Goal: Transaction & Acquisition: Purchase product/service

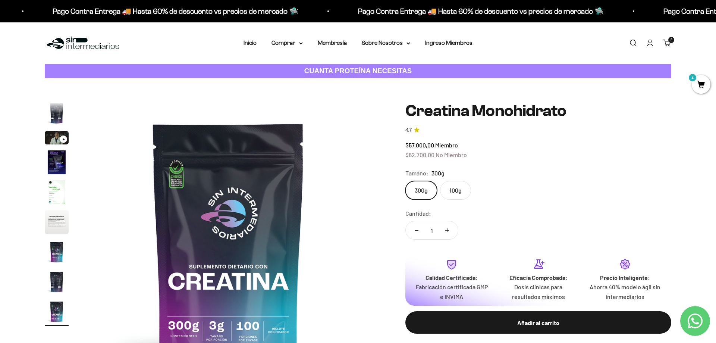
click at [86, 44] on img at bounding box center [83, 43] width 76 height 16
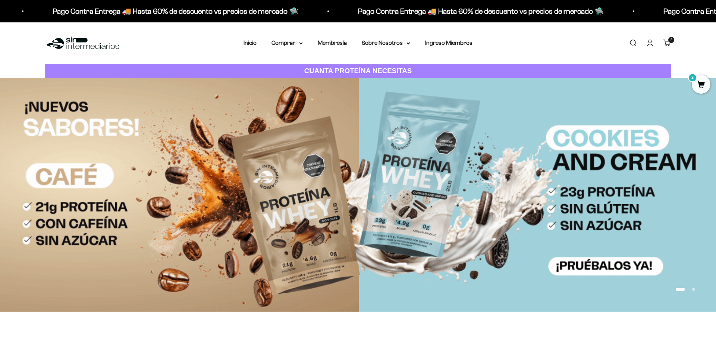
click at [668, 43] on link "Carrito 2 artículos 2" at bounding box center [667, 43] width 8 height 8
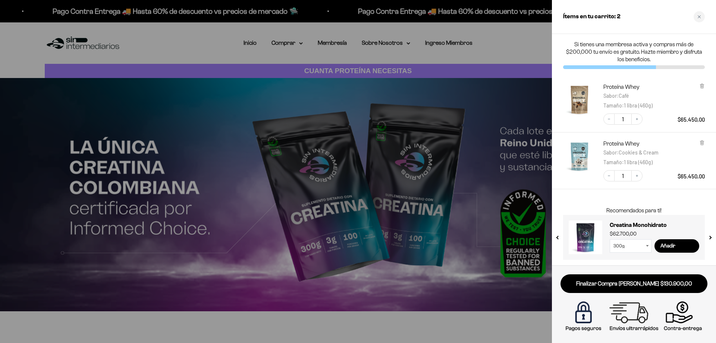
click at [236, 114] on div at bounding box center [358, 171] width 716 height 343
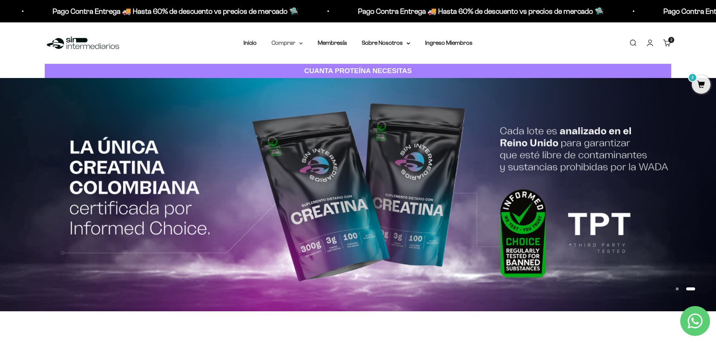
click at [286, 40] on summary "Comprar" at bounding box center [287, 43] width 31 height 10
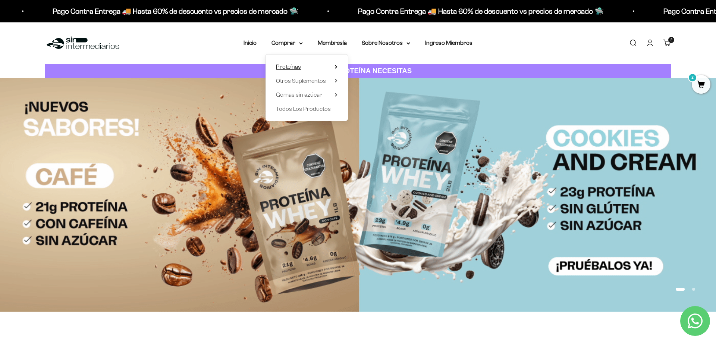
click at [301, 65] on summary "Proteínas" at bounding box center [307, 67] width 62 height 10
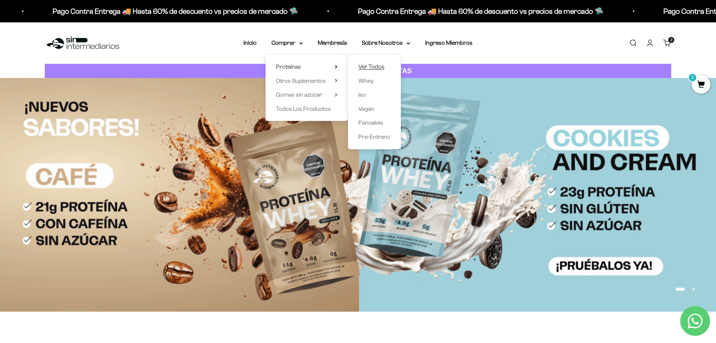
click at [364, 68] on span "Ver Todos" at bounding box center [371, 66] width 26 height 6
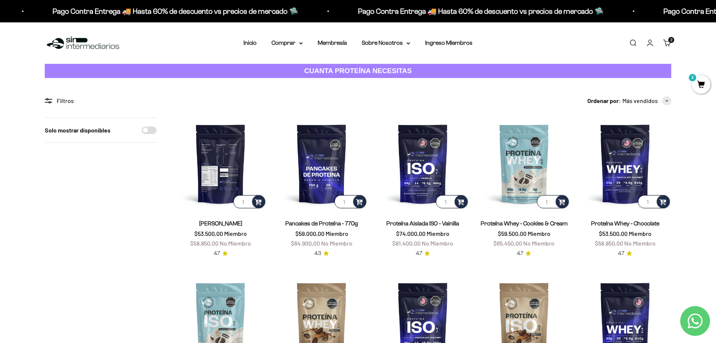
click at [229, 154] on img at bounding box center [221, 163] width 92 height 92
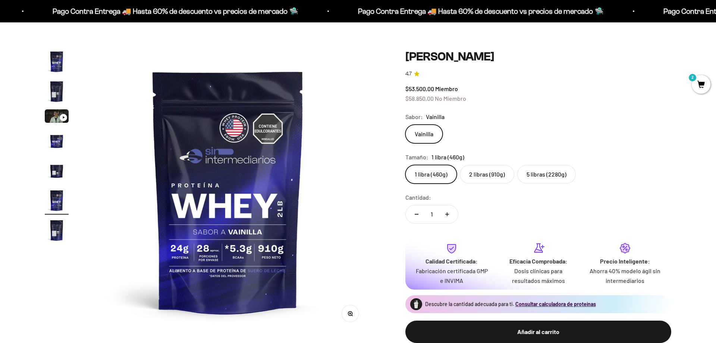
scroll to position [0, 1461]
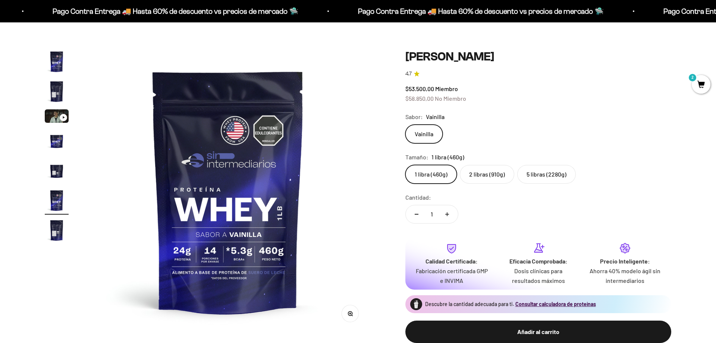
click at [493, 175] on label "2 libras (910g)" at bounding box center [487, 174] width 54 height 19
click at [405, 165] on input "2 libras (910g)" at bounding box center [405, 164] width 0 height 0
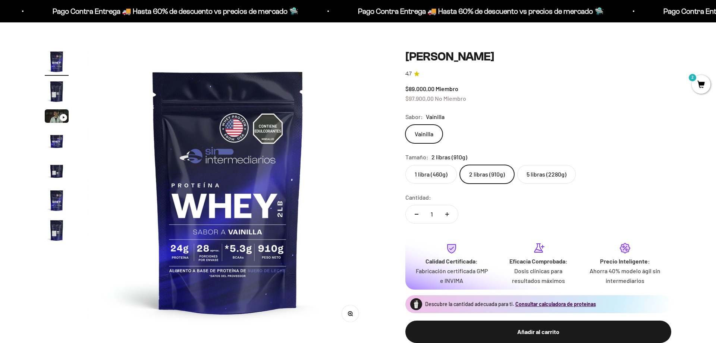
click at [439, 172] on label "1 libra (460g)" at bounding box center [430, 174] width 51 height 19
click at [405, 165] on input "1 libra (460g)" at bounding box center [405, 164] width 0 height 0
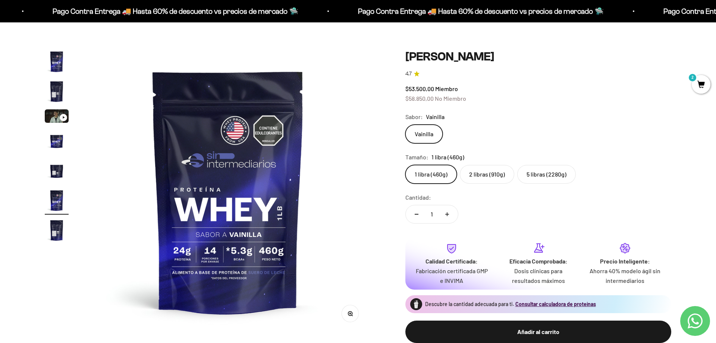
click at [483, 175] on label "2 libras (910g)" at bounding box center [487, 174] width 54 height 19
click at [405, 165] on input "2 libras (910g)" at bounding box center [405, 164] width 0 height 0
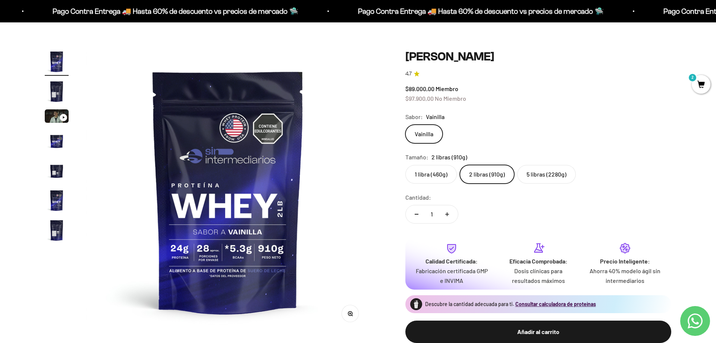
click at [431, 174] on label "1 libra (460g)" at bounding box center [430, 174] width 51 height 19
click at [405, 165] on input "1 libra (460g)" at bounding box center [405, 164] width 0 height 0
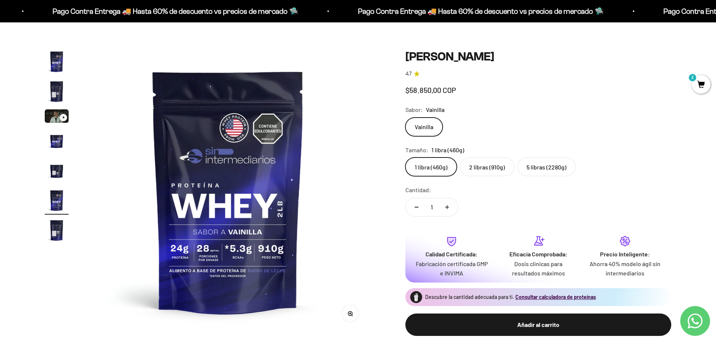
scroll to position [0, 1461]
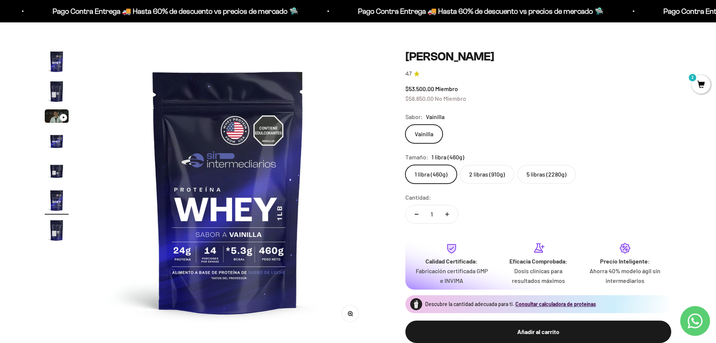
click at [484, 173] on label "2 libras (910g)" at bounding box center [487, 174] width 54 height 19
click at [405, 165] on input "2 libras (910g)" at bounding box center [405, 164] width 0 height 0
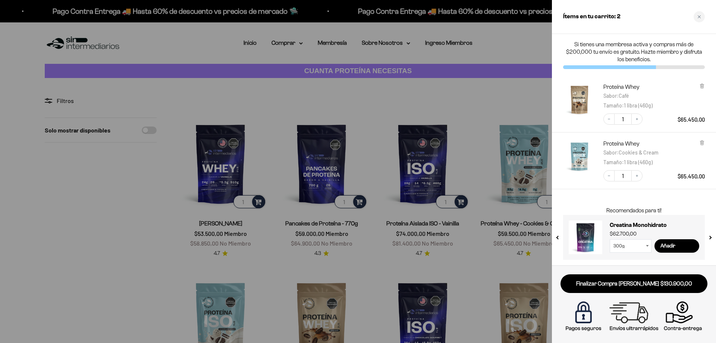
click at [610, 239] on select "300g 100g" at bounding box center [631, 245] width 42 height 13
click at [646, 247] on select "300g 100g" at bounding box center [631, 245] width 42 height 13
click at [133, 191] on div at bounding box center [358, 171] width 716 height 343
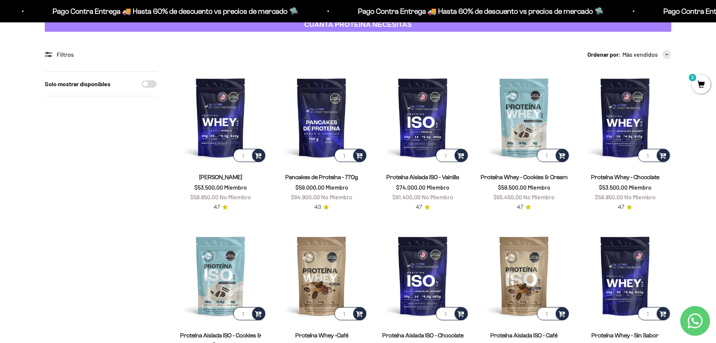
scroll to position [76, 0]
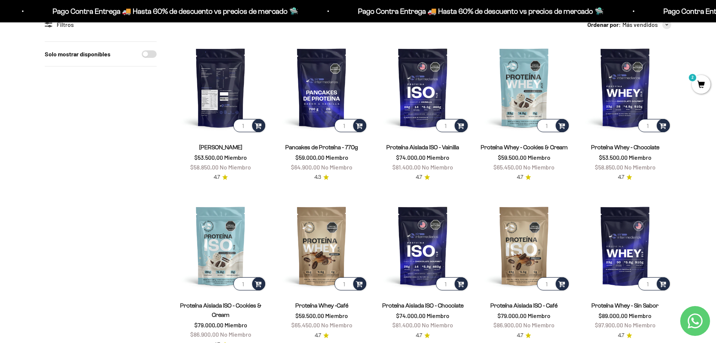
click at [216, 84] on img at bounding box center [221, 87] width 92 height 92
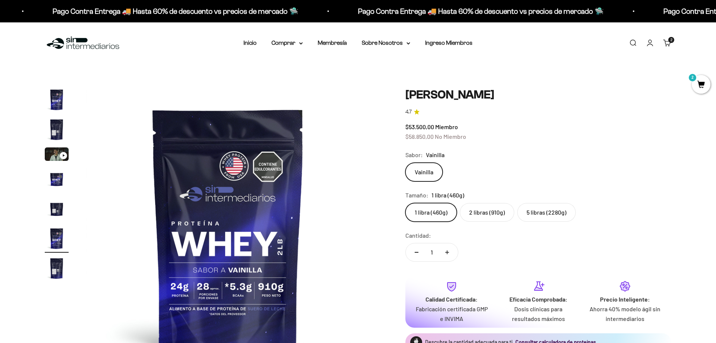
click at [485, 212] on label "2 libras (910g)" at bounding box center [487, 212] width 54 height 19
click at [405, 203] on input "2 libras (910g)" at bounding box center [405, 203] width 0 height 0
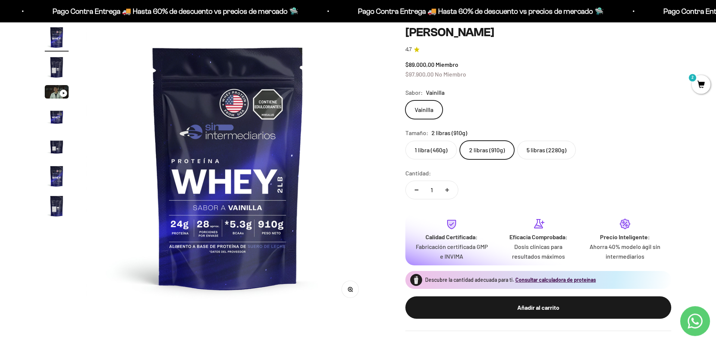
scroll to position [38, 0]
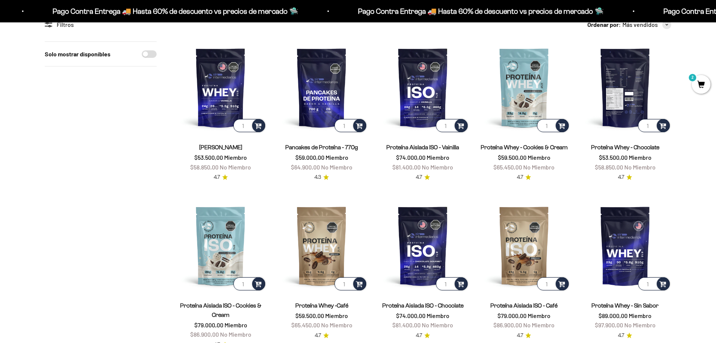
scroll to position [76, 0]
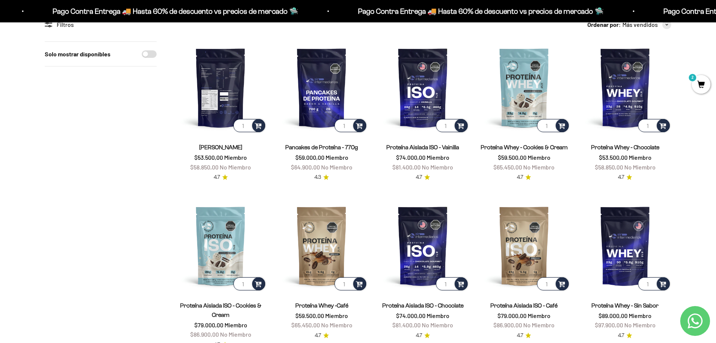
click at [224, 84] on img at bounding box center [221, 87] width 92 height 92
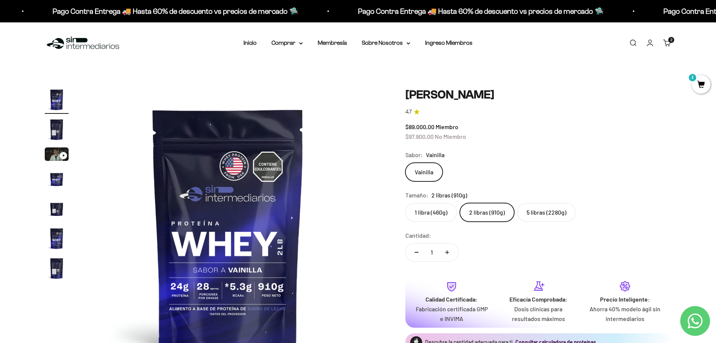
click at [527, 163] on div "Vainilla" at bounding box center [538, 172] width 266 height 19
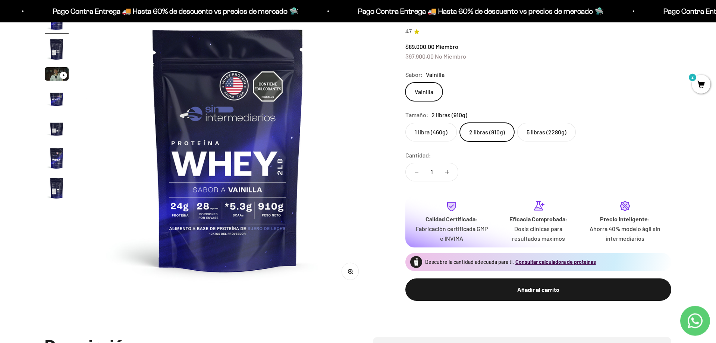
scroll to position [114, 0]
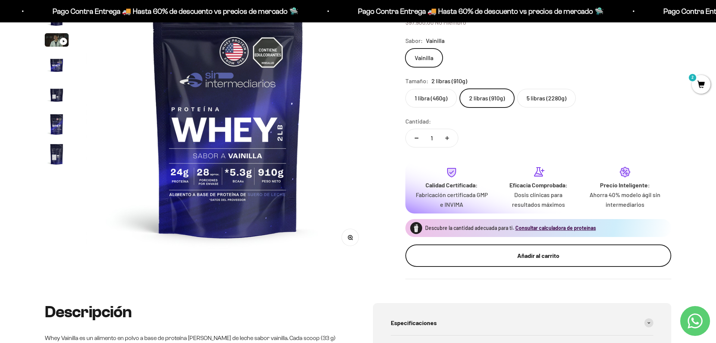
click at [539, 248] on button "Añadir al carrito" at bounding box center [538, 255] width 266 height 22
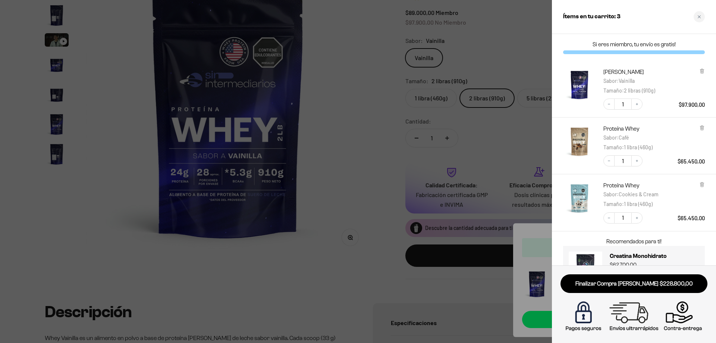
click at [381, 201] on div at bounding box center [358, 171] width 716 height 343
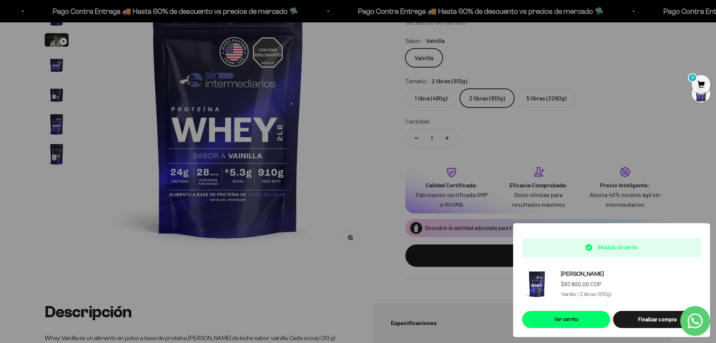
click at [401, 236] on div at bounding box center [358, 171] width 716 height 343
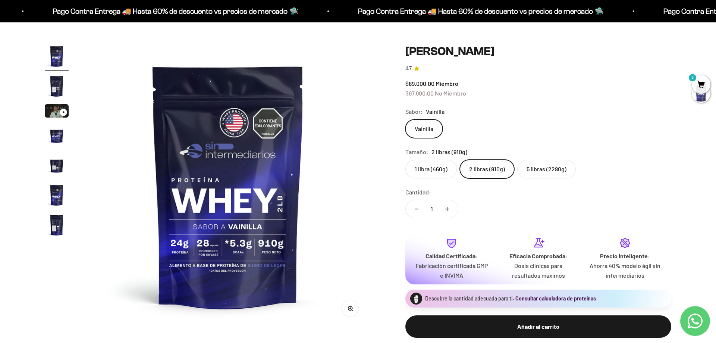
scroll to position [76, 0]
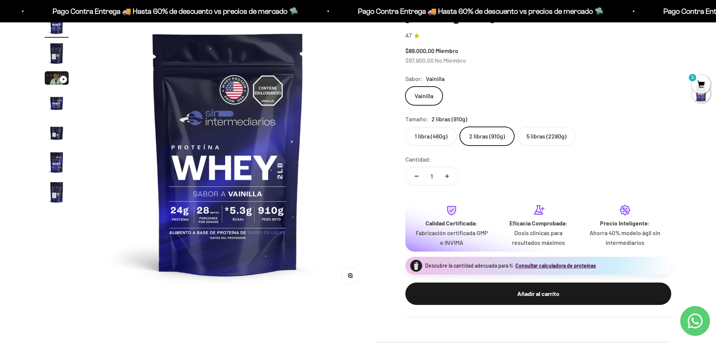
click at [560, 257] on div "Descubre la cantidad adecuada para ti. Consultar calculadora de proteínas" at bounding box center [502, 266] width 195 height 18
click at [557, 266] on button "Consultar calculadora de proteínas" at bounding box center [555, 265] width 81 height 7
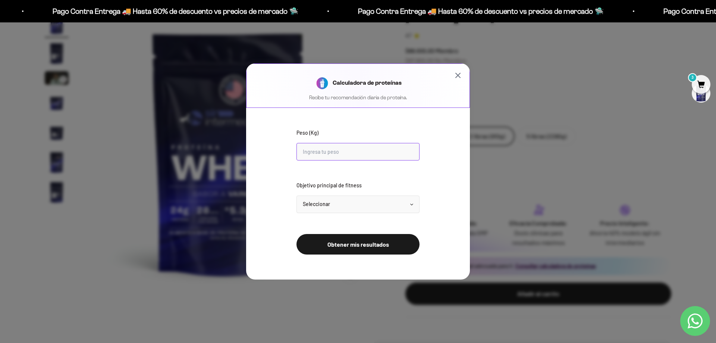
click at [377, 151] on input "Peso (Kg)" at bounding box center [358, 152] width 123 height 18
type input "92"
click at [297, 195] on select "Seleccionar Mantener peso Perder grasa Ganar músculo" at bounding box center [358, 204] width 123 height 18
select select "lose"
click option "Perder grasa" at bounding box center [0, 0] width 0 height 0
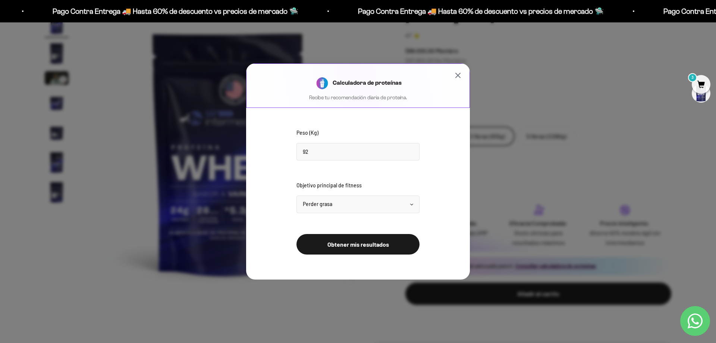
click at [341, 244] on button "Obtener mis resultados" at bounding box center [358, 244] width 123 height 21
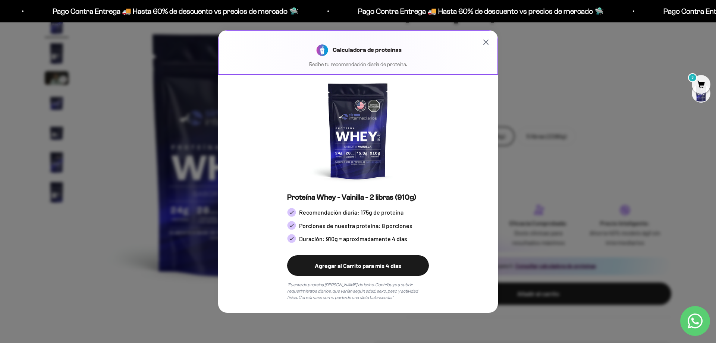
click at [592, 148] on div at bounding box center [358, 171] width 716 height 343
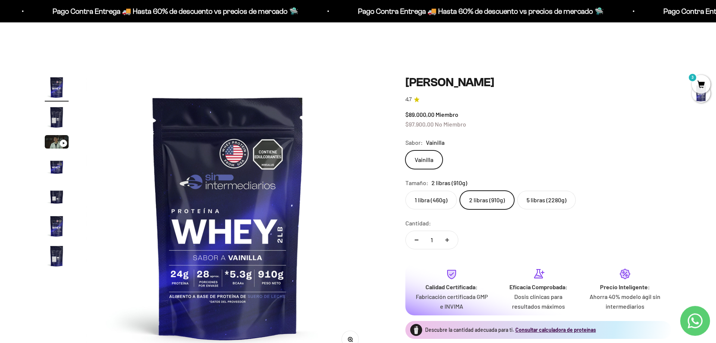
scroll to position [0, 0]
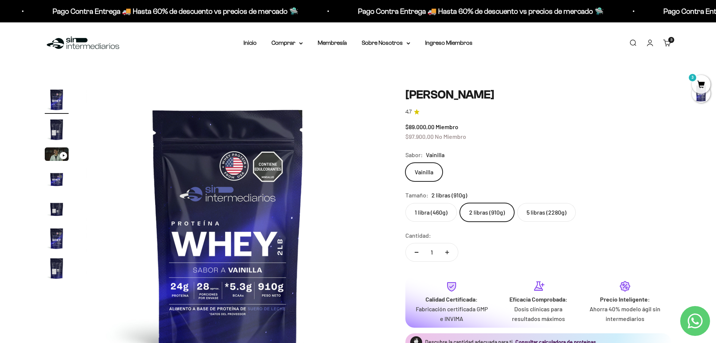
click at [135, 46] on div "Menú Buscar Inicio Comprar Proteínas Ver Todos Whey Iso Vegan Pancakes Pre-Entr…" at bounding box center [358, 42] width 716 height 41
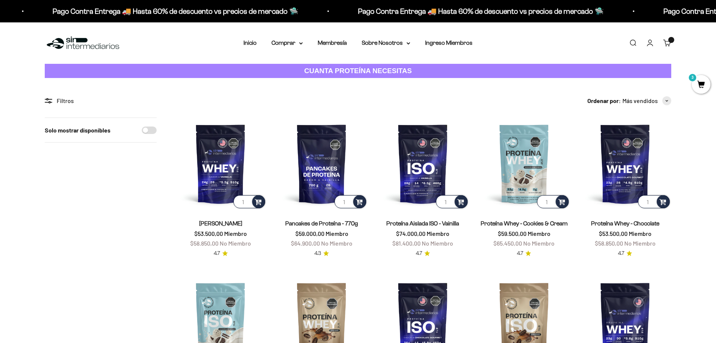
scroll to position [76, 0]
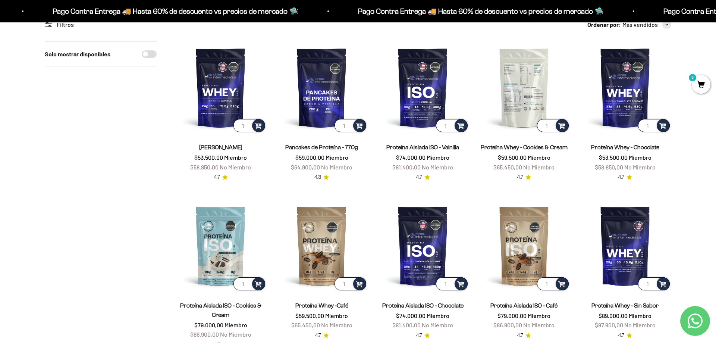
click at [521, 97] on img at bounding box center [524, 87] width 92 height 92
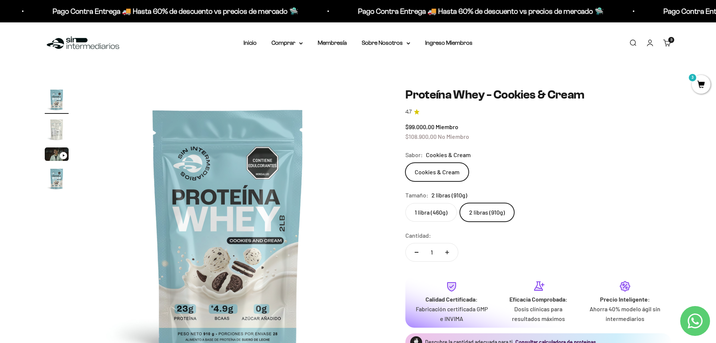
click at [547, 145] on safe-sticky "Proteína Whey - Cookies & Cream 4.7 $99.000,00 Miembro $108.900,00 No Miembro C…" at bounding box center [538, 241] width 266 height 306
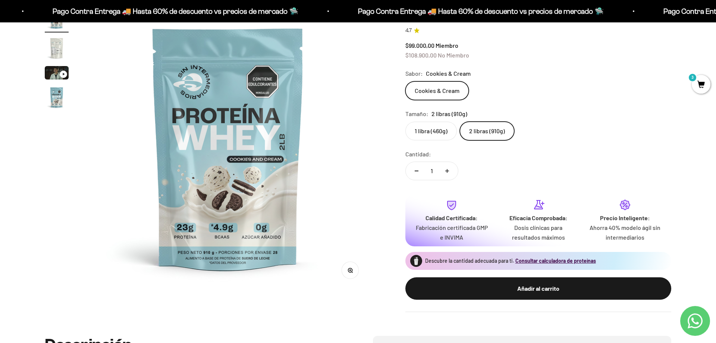
scroll to position [114, 0]
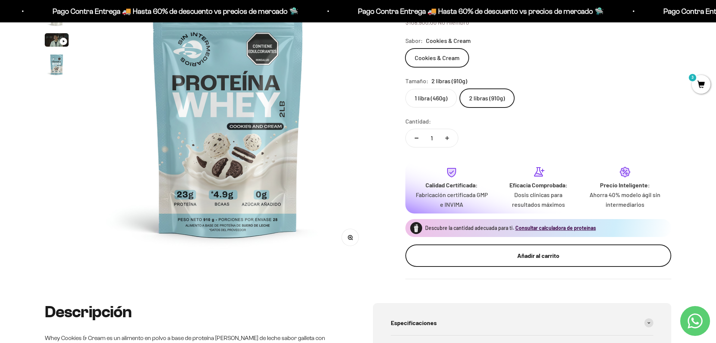
click at [556, 256] on div "Añadir al carrito" at bounding box center [538, 256] width 236 height 10
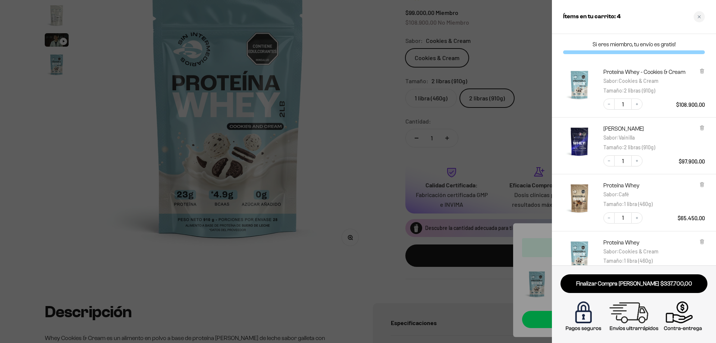
click at [370, 218] on div at bounding box center [358, 171] width 716 height 343
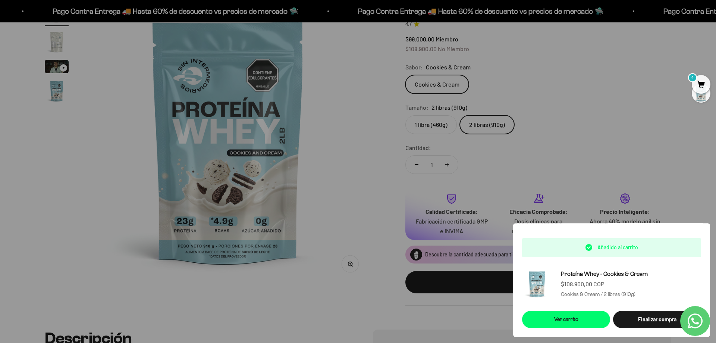
scroll to position [0, 0]
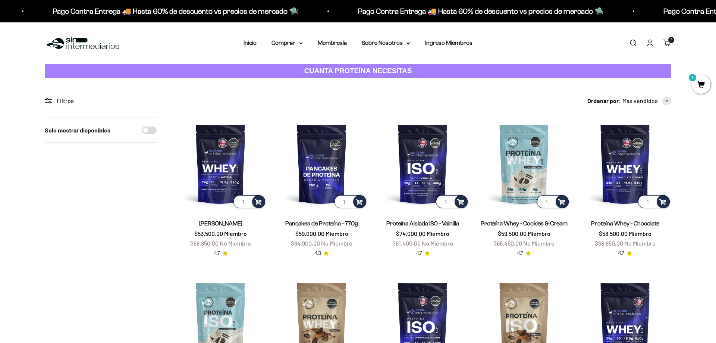
scroll to position [76, 0]
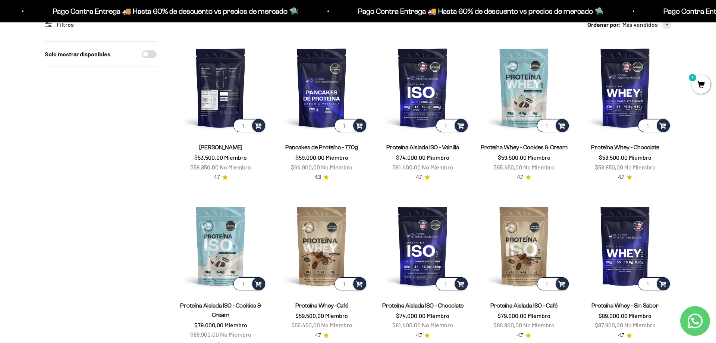
click at [225, 76] on img at bounding box center [221, 87] width 92 height 92
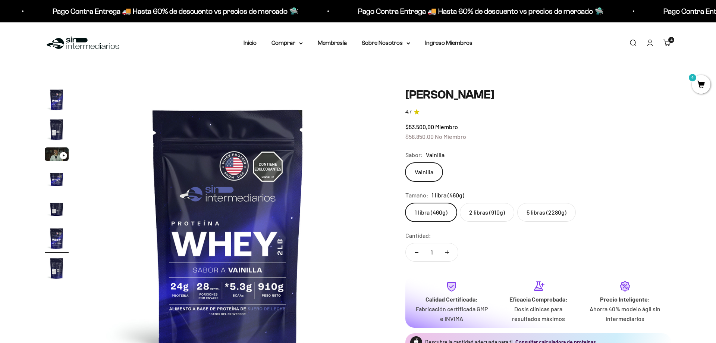
scroll to position [0, 1461]
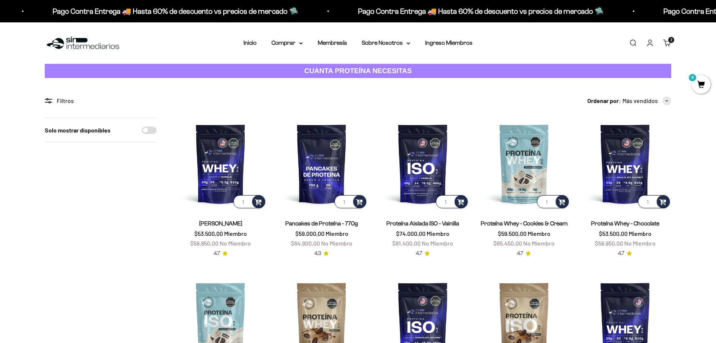
scroll to position [76, 0]
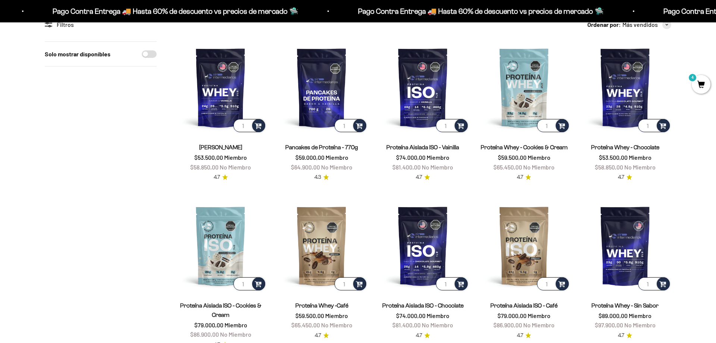
click at [535, 100] on img at bounding box center [524, 87] width 92 height 92
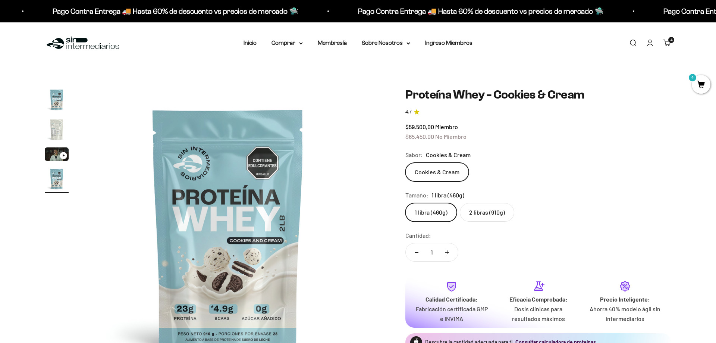
scroll to position [0, 876]
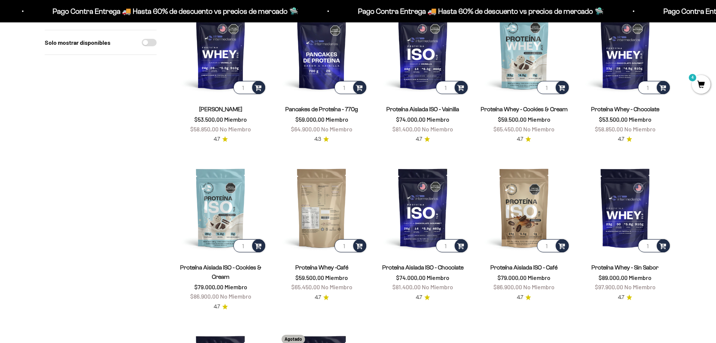
scroll to position [114, 0]
click at [326, 189] on img at bounding box center [322, 208] width 92 height 92
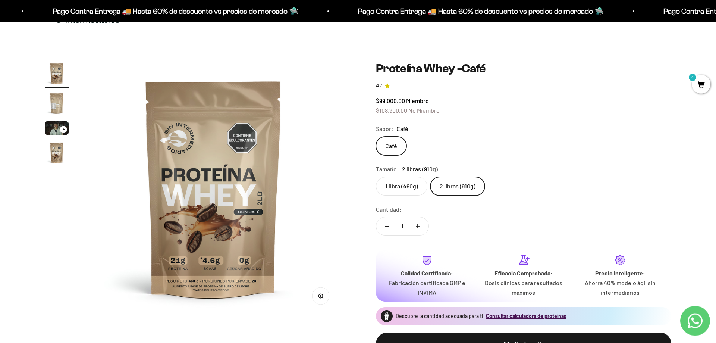
scroll to position [38, 0]
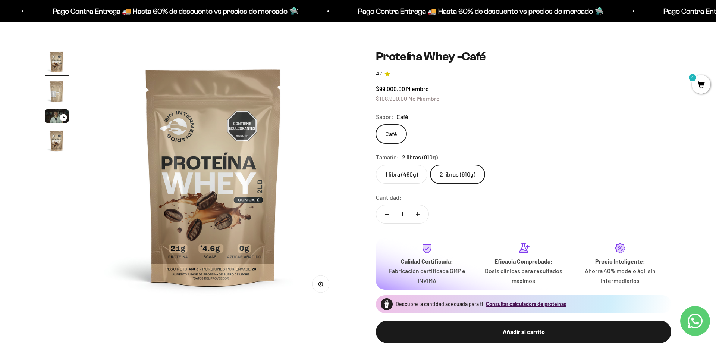
click at [463, 103] on div "$99.000,00 Miembro $108.900,00 No Miembro" at bounding box center [523, 93] width 295 height 19
drag, startPoint x: 479, startPoint y: 335, endPoint x: 482, endPoint y: 326, distance: 9.0
click at [481, 327] on button "Añadir al carrito" at bounding box center [523, 331] width 295 height 22
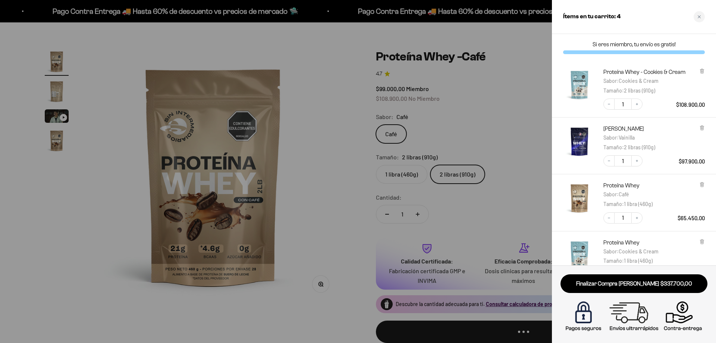
click at [504, 113] on div at bounding box center [358, 171] width 716 height 343
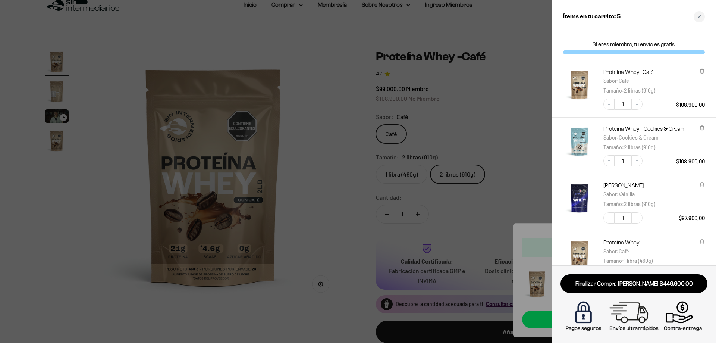
click at [353, 56] on div at bounding box center [358, 171] width 716 height 343
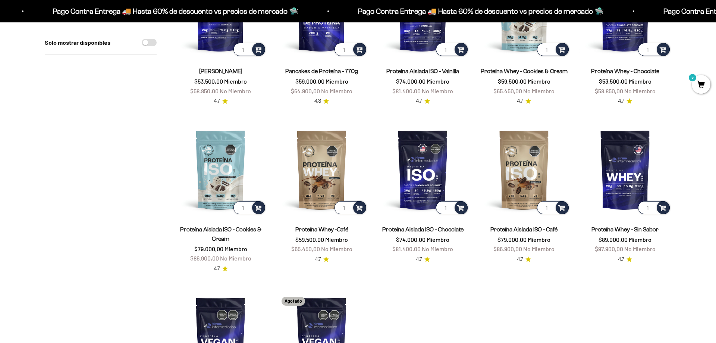
scroll to position [38, 0]
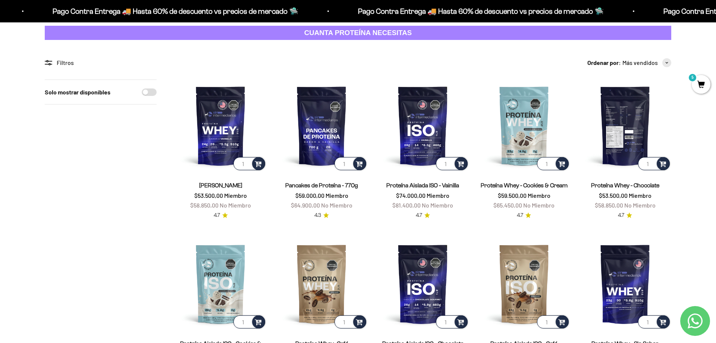
click at [611, 127] on img at bounding box center [625, 125] width 92 height 92
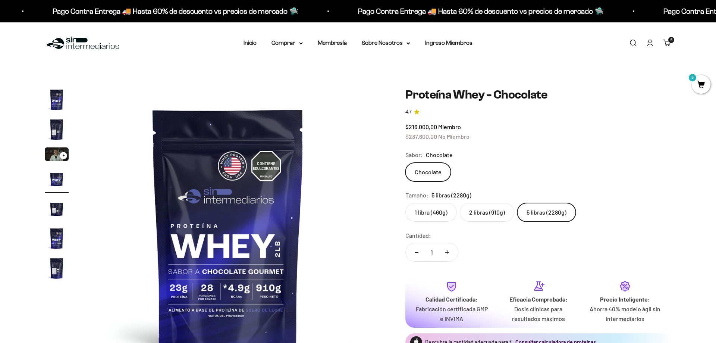
scroll to position [0, 876]
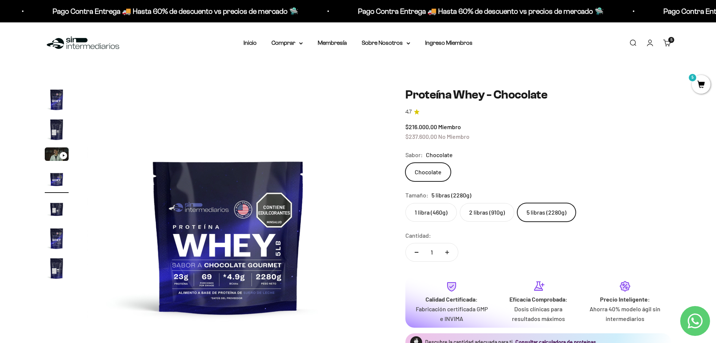
click at [476, 146] on safe-sticky "Proteína Whey - Chocolate 4.7 $216.000,00 Miembro $237.600,00 No Miembro Calida…" at bounding box center [538, 241] width 266 height 306
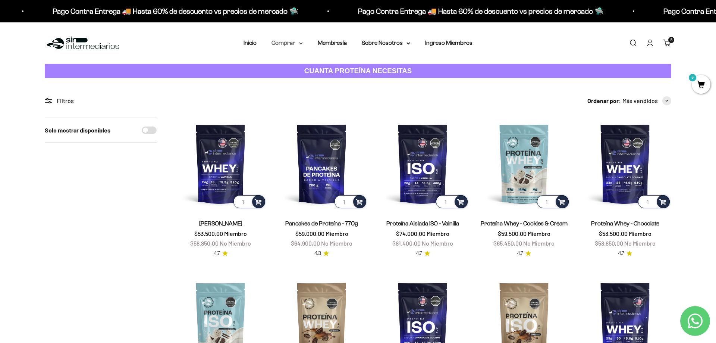
click at [286, 43] on summary "Comprar" at bounding box center [287, 43] width 31 height 10
click at [292, 80] on span "Otros Suplementos" at bounding box center [301, 81] width 50 height 6
click at [300, 108] on span "Todos Los Productos" at bounding box center [303, 109] width 55 height 6
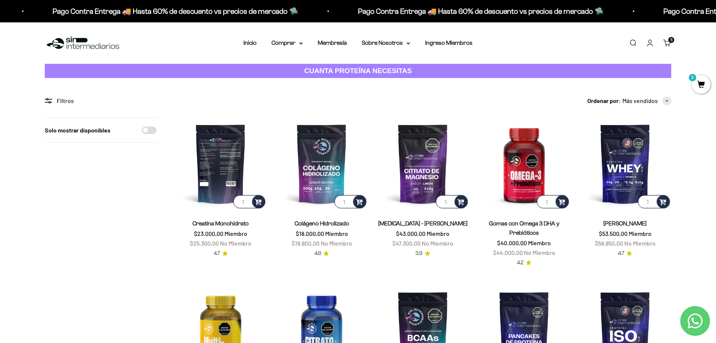
click at [232, 164] on img at bounding box center [221, 163] width 92 height 92
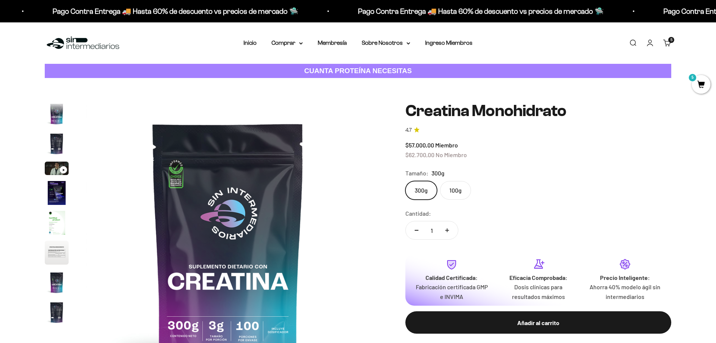
click at [668, 45] on link "Carrito 5 artículos 5" at bounding box center [667, 43] width 8 height 8
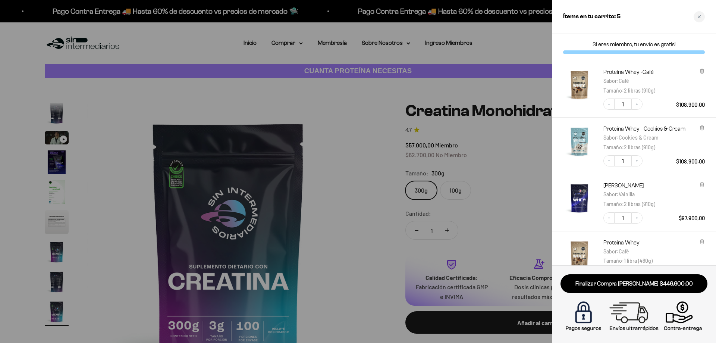
scroll to position [144, 0]
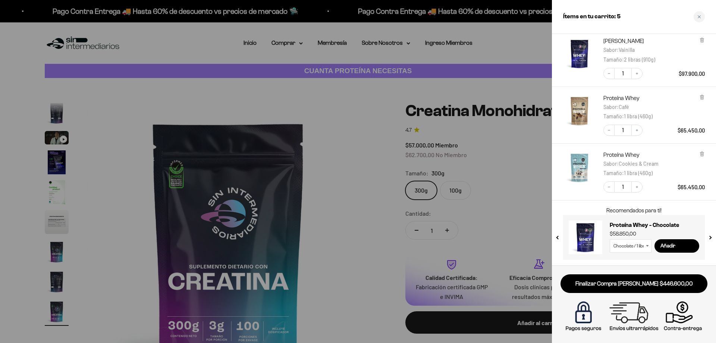
click at [515, 162] on div at bounding box center [358, 171] width 716 height 343
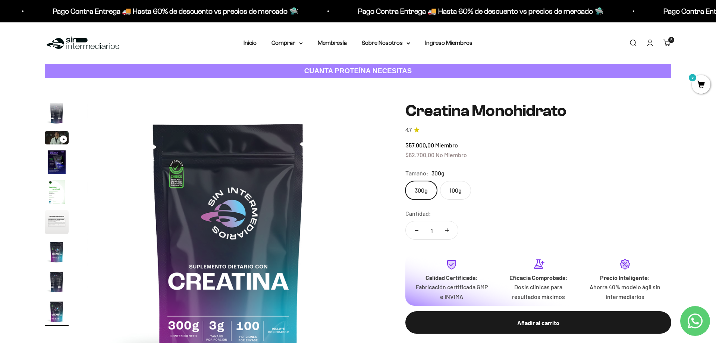
scroll to position [38, 0]
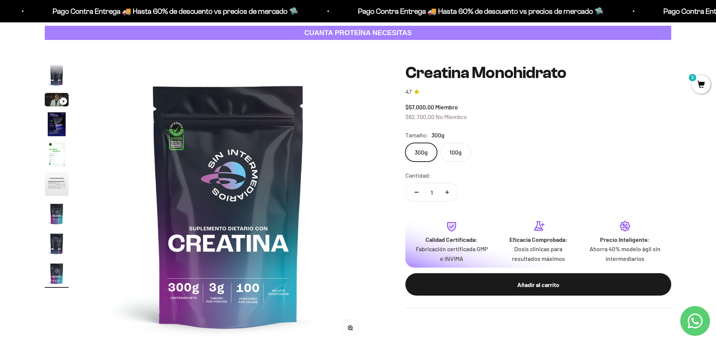
click at [458, 154] on label "100g" at bounding box center [455, 152] width 31 height 19
click at [405, 143] on input "100g" at bounding box center [405, 142] width 0 height 0
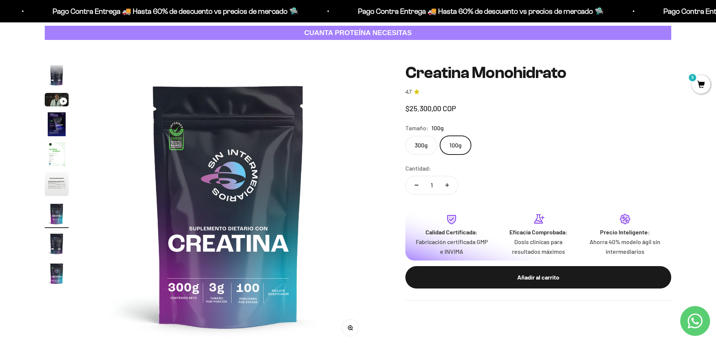
scroll to position [0, 1753]
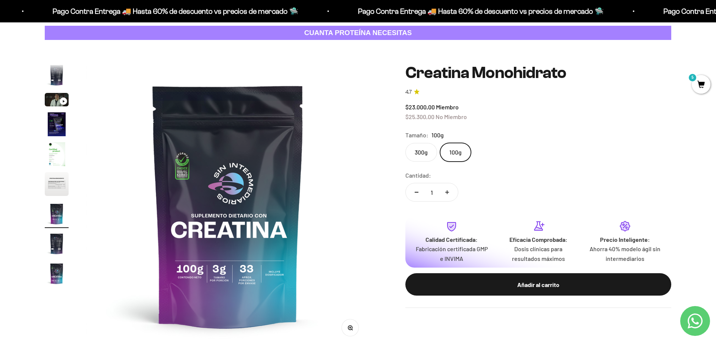
click at [417, 153] on label "300g" at bounding box center [421, 152] width 32 height 19
click at [405, 143] on input "300g" at bounding box center [405, 142] width 0 height 0
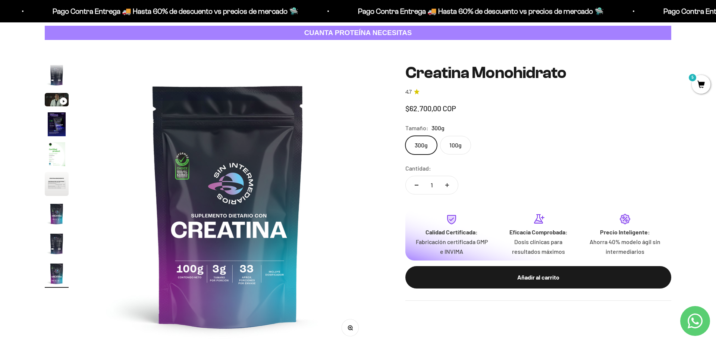
scroll to position [0, 2337]
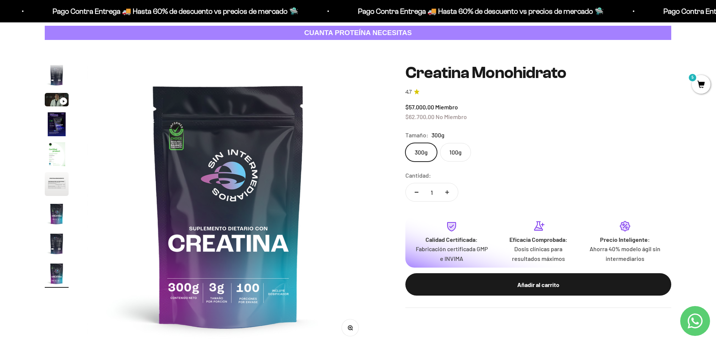
click at [450, 198] on button "Aumentar cantidad" at bounding box center [447, 192] width 22 height 18
click at [416, 194] on button "Reducir cantidad" at bounding box center [417, 192] width 22 height 18
click at [493, 184] on div "Cantidad: 3" at bounding box center [538, 186] width 266 height 33
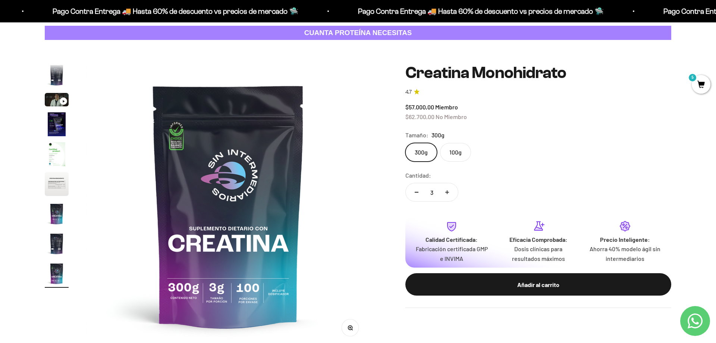
click at [443, 194] on button "Aumentar cantidad" at bounding box center [447, 192] width 22 height 18
click at [418, 198] on button "Reducir cantidad" at bounding box center [417, 192] width 22 height 18
click at [442, 198] on button "Aumentar cantidad" at bounding box center [447, 192] width 22 height 18
click at [416, 198] on button "Reducir cantidad" at bounding box center [417, 192] width 22 height 18
click at [451, 197] on button "Aumentar cantidad" at bounding box center [447, 192] width 22 height 18
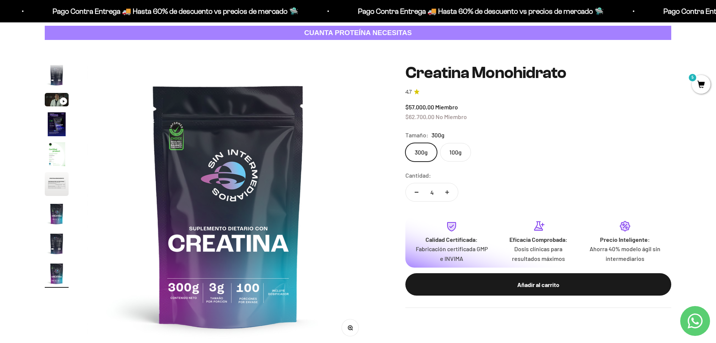
click at [417, 193] on button "Reducir cantidad" at bounding box center [417, 192] width 22 height 18
click at [448, 194] on button "Aumentar cantidad" at bounding box center [447, 192] width 22 height 18
click at [507, 107] on div "$57.000,00 Miembro $62.700,00 No Miembro" at bounding box center [538, 111] width 266 height 19
click at [413, 194] on button "Reducir cantidad" at bounding box center [417, 192] width 22 height 18
type input "3"
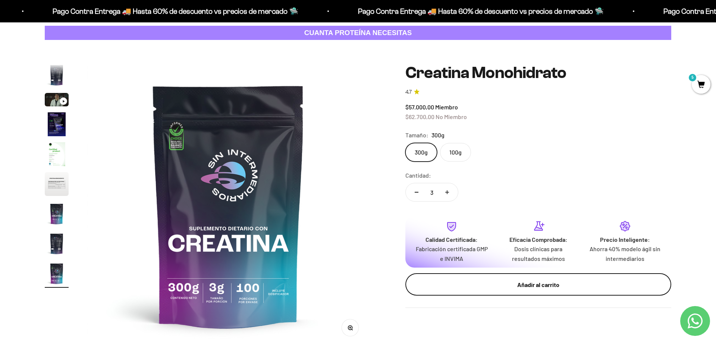
click at [484, 288] on button "Añadir al carrito" at bounding box center [538, 284] width 266 height 22
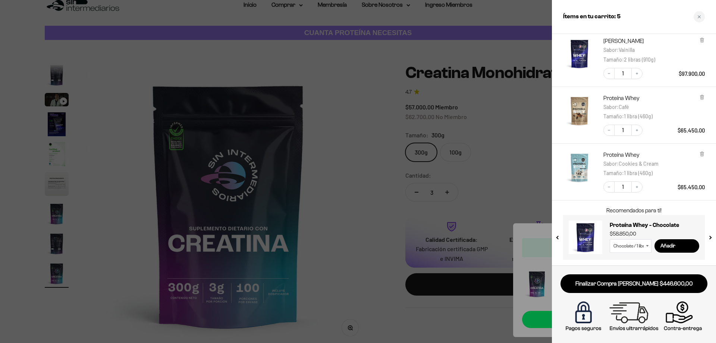
click at [501, 117] on div at bounding box center [358, 171] width 716 height 343
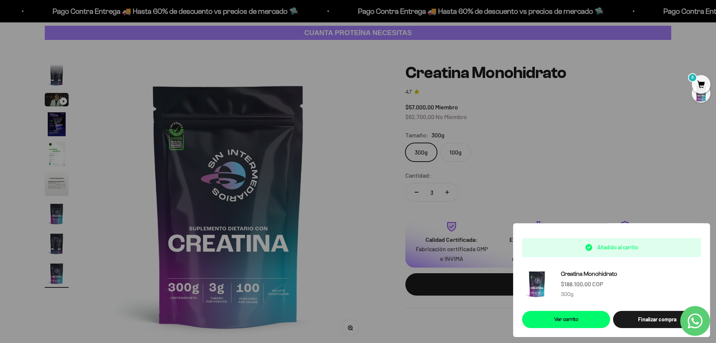
click at [397, 61] on div at bounding box center [358, 171] width 716 height 343
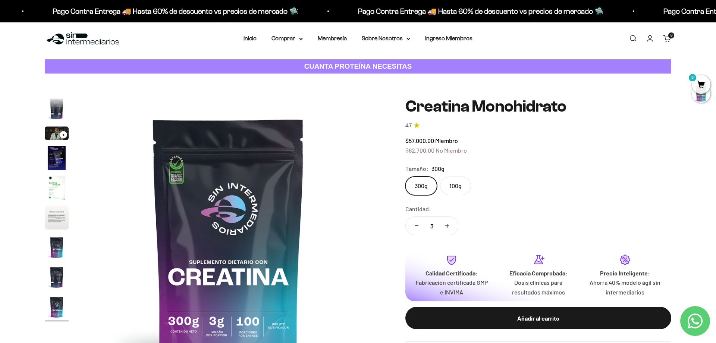
scroll to position [0, 0]
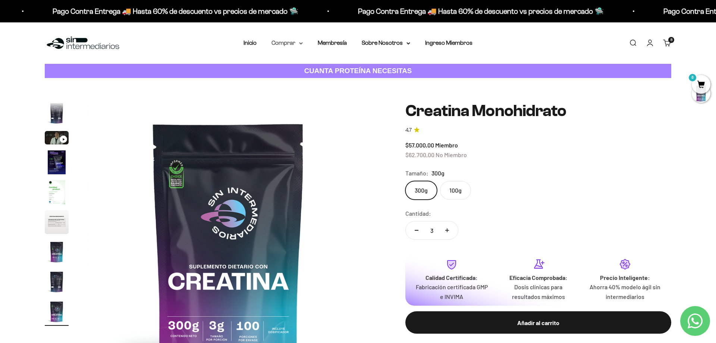
click at [284, 42] on summary "Comprar" at bounding box center [287, 43] width 31 height 10
click at [290, 109] on span "Todos Los Productos" at bounding box center [303, 109] width 55 height 6
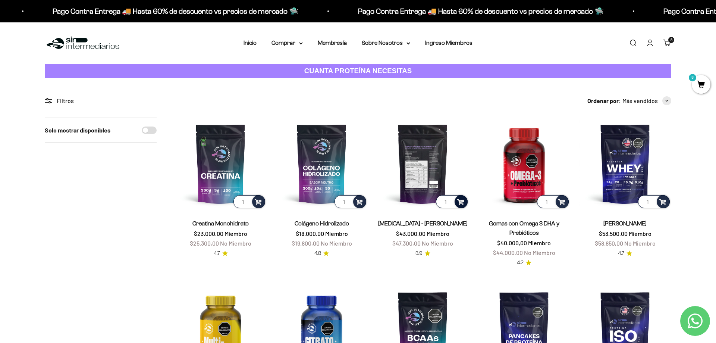
click at [462, 202] on span at bounding box center [460, 201] width 7 height 9
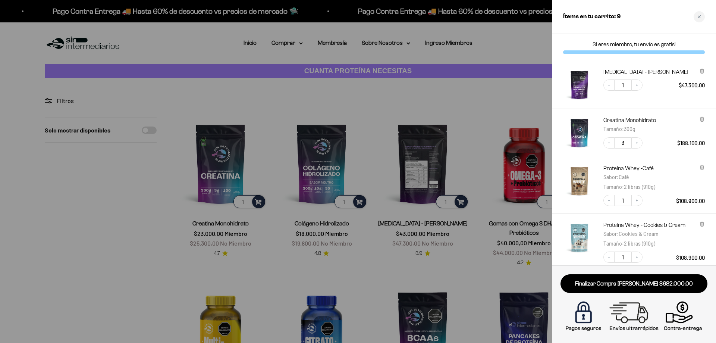
click at [412, 157] on div at bounding box center [358, 171] width 716 height 343
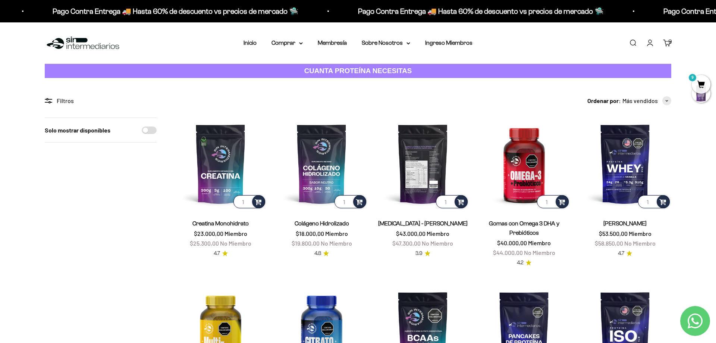
click at [412, 158] on img at bounding box center [423, 163] width 92 height 92
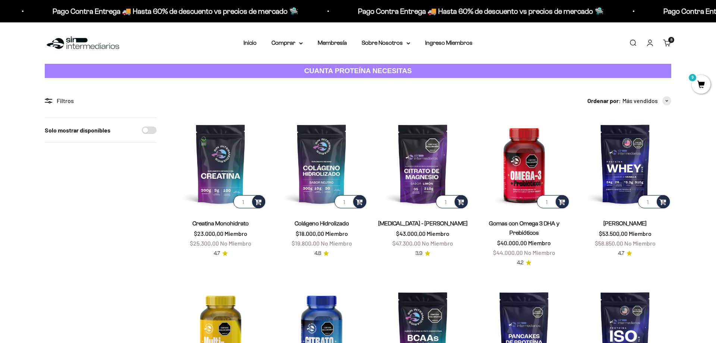
scroll to position [228, 0]
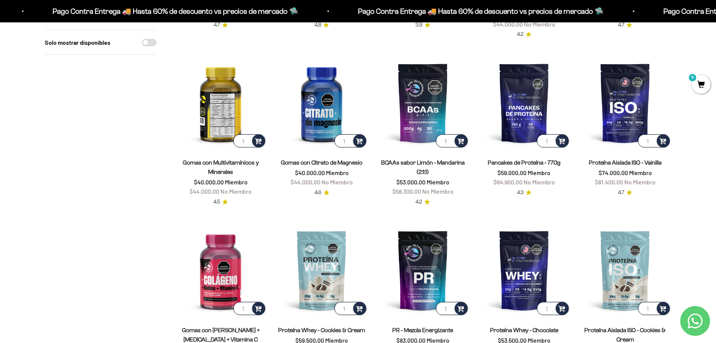
click at [211, 108] on img at bounding box center [221, 103] width 92 height 92
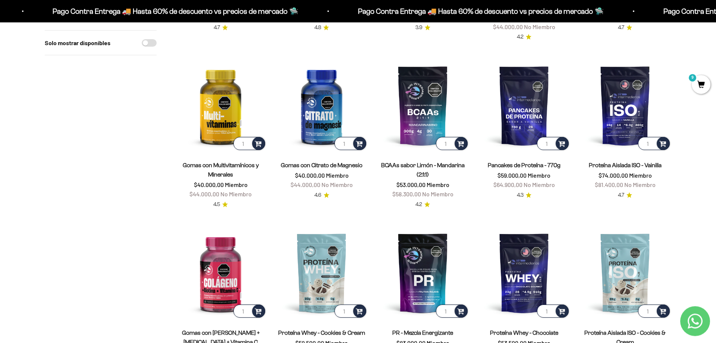
scroll to position [152, 0]
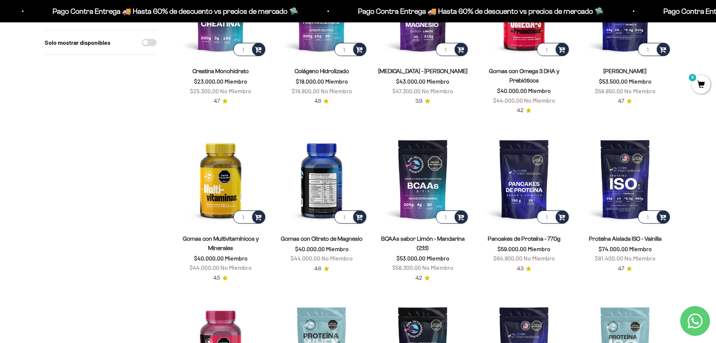
click at [316, 170] on img at bounding box center [322, 179] width 92 height 92
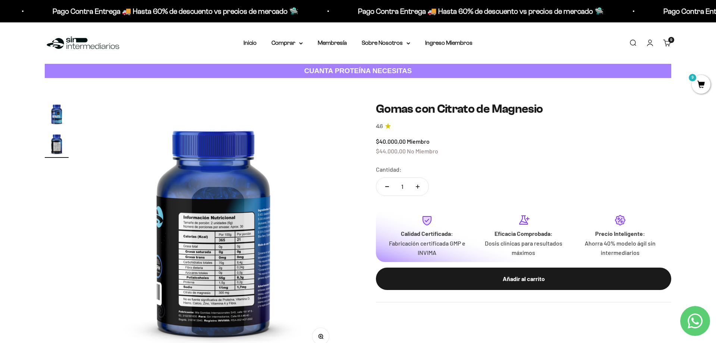
click at [58, 103] on img "Ir al artículo 1" at bounding box center [57, 114] width 24 height 24
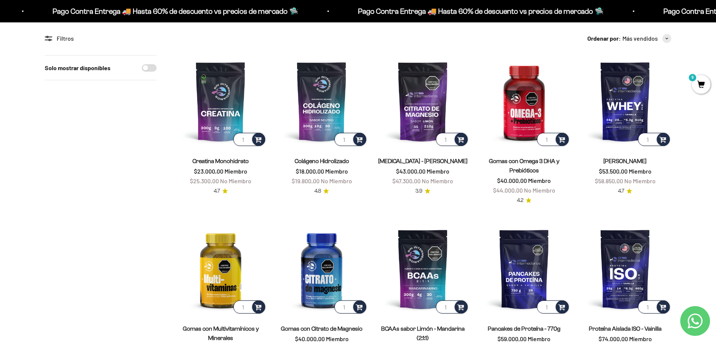
scroll to position [76, 0]
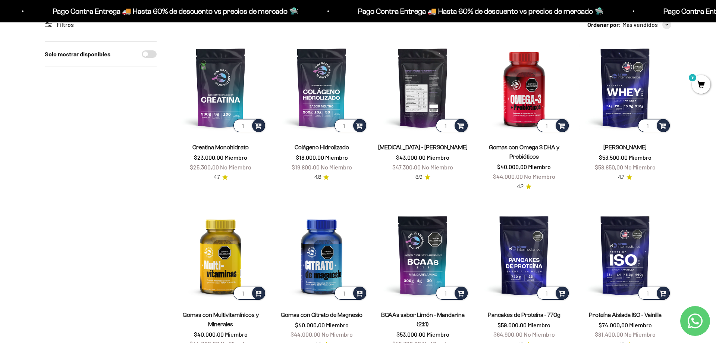
click at [419, 90] on img at bounding box center [423, 87] width 92 height 92
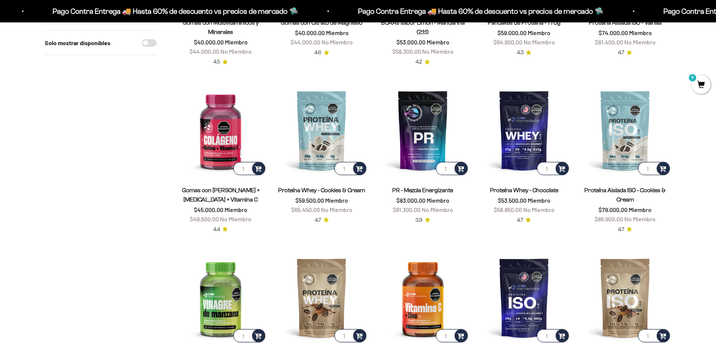
scroll to position [380, 0]
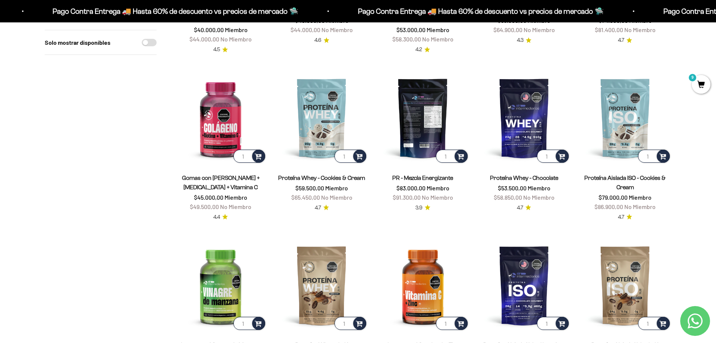
click at [440, 131] on img at bounding box center [423, 118] width 92 height 92
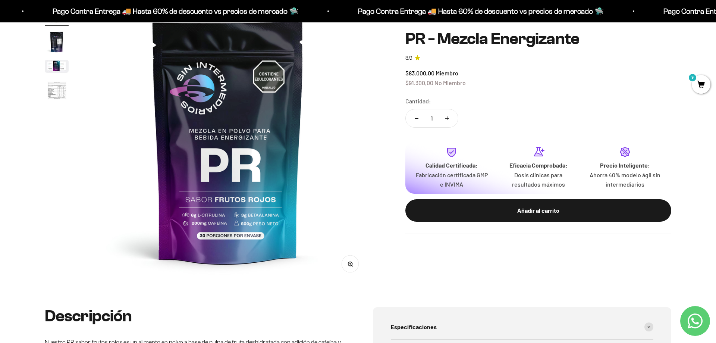
scroll to position [64, 0]
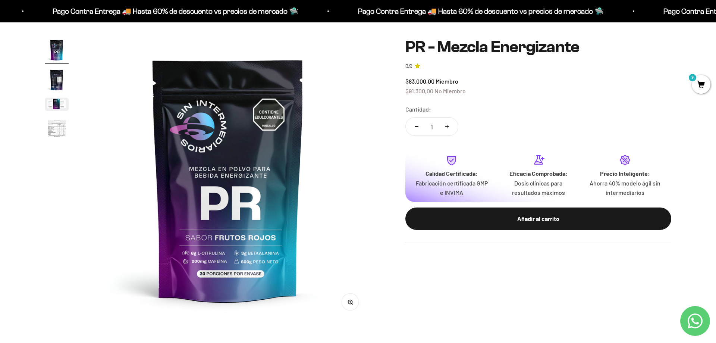
click at [53, 87] on img "Ir al artículo 2" at bounding box center [57, 80] width 24 height 24
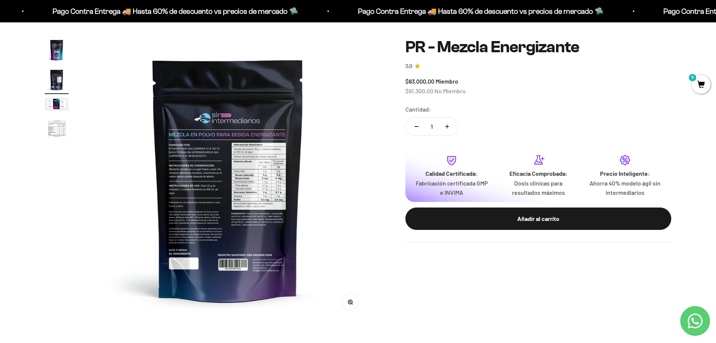
click at [52, 100] on img "Ir al artículo 3" at bounding box center [57, 104] width 24 height 13
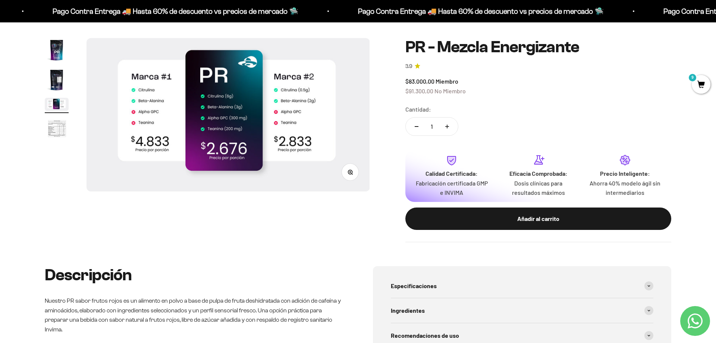
scroll to position [0, 584]
click at [54, 50] on img "Ir al artículo 1" at bounding box center [57, 50] width 24 height 24
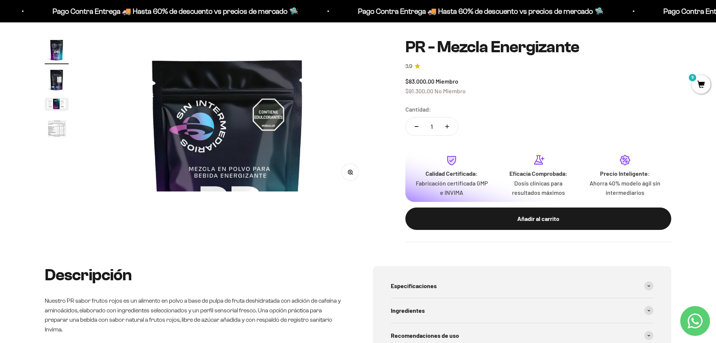
scroll to position [0, 0]
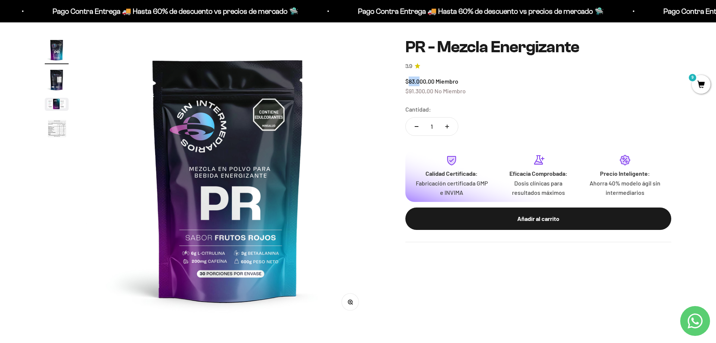
drag, startPoint x: 409, startPoint y: 80, endPoint x: 420, endPoint y: 82, distance: 11.0
click at [420, 82] on span "$83.000,00" at bounding box center [419, 81] width 29 height 7
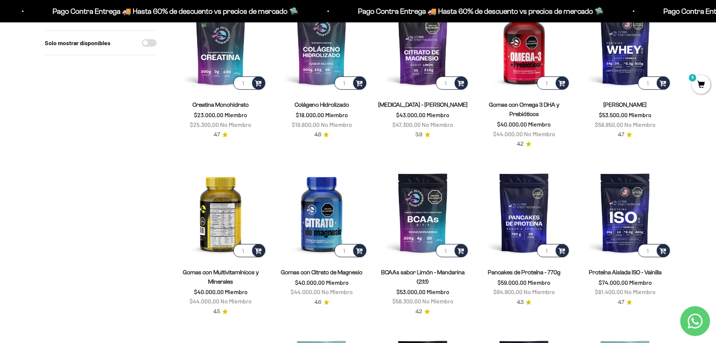
scroll to position [152, 0]
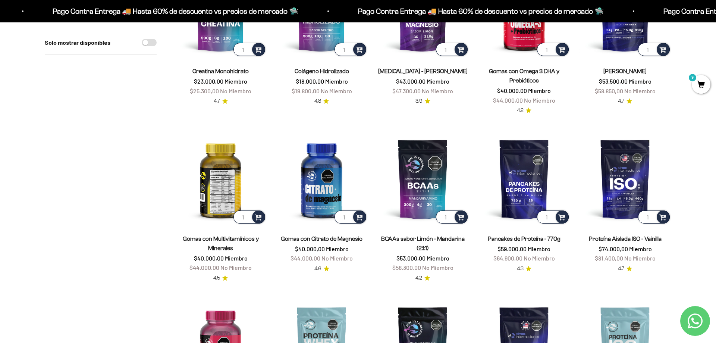
click at [215, 163] on img at bounding box center [221, 179] width 92 height 92
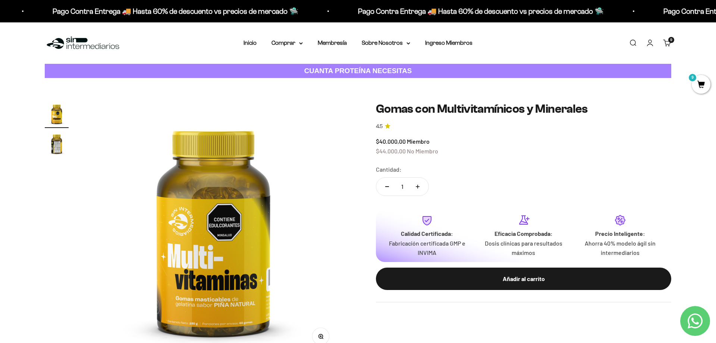
click at [48, 148] on img "Ir al artículo 2" at bounding box center [57, 144] width 24 height 24
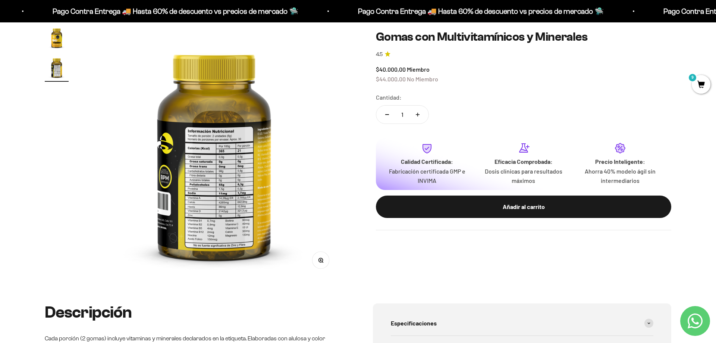
scroll to position [0, 263]
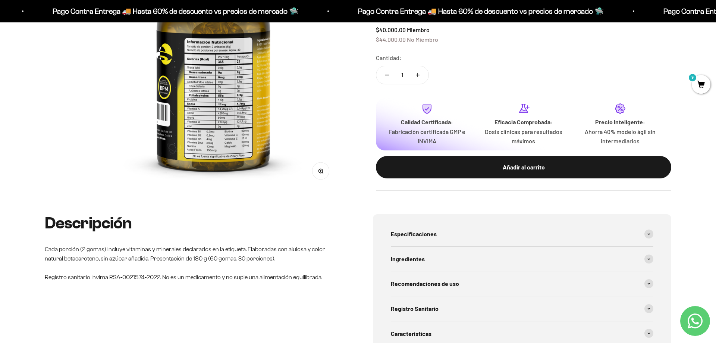
click at [320, 167] on button "Zoom" at bounding box center [321, 171] width 17 height 17
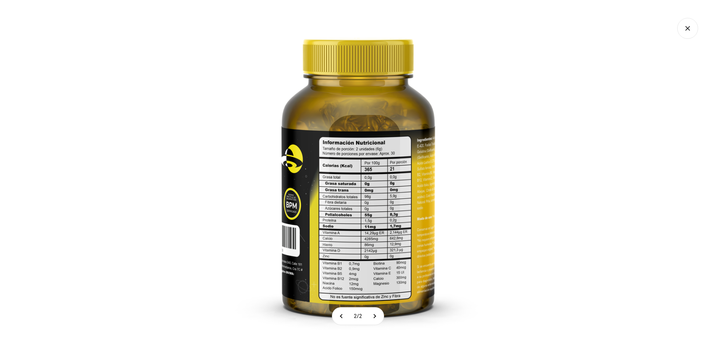
click at [611, 193] on div at bounding box center [358, 171] width 716 height 343
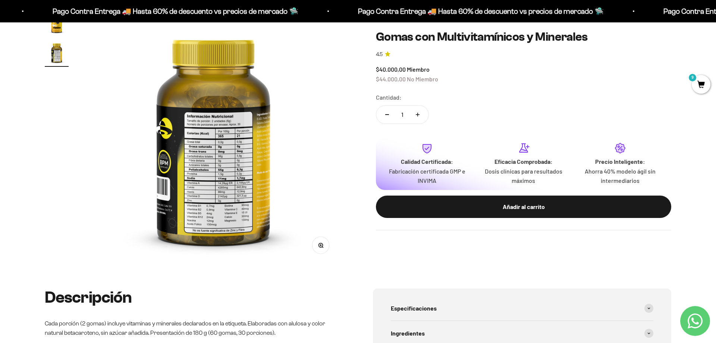
scroll to position [0, 0]
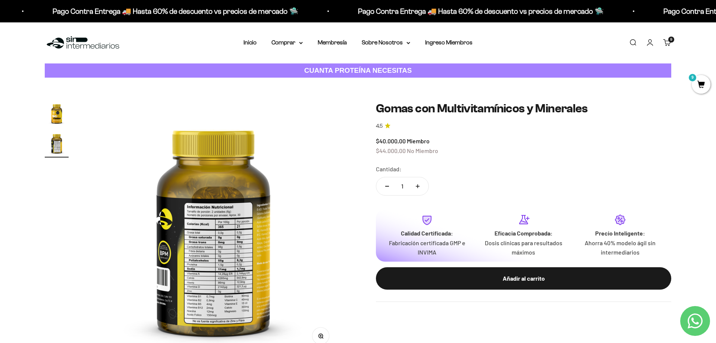
click at [52, 114] on img "Ir al artículo 1" at bounding box center [57, 113] width 24 height 24
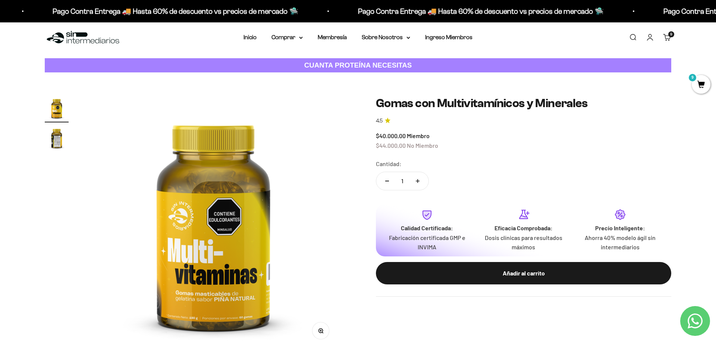
scroll to position [0, 0]
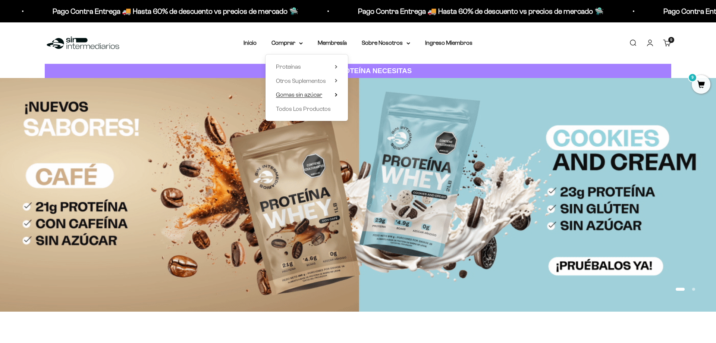
click at [296, 95] on span "Gomas sin azúcar" at bounding box center [299, 94] width 46 height 6
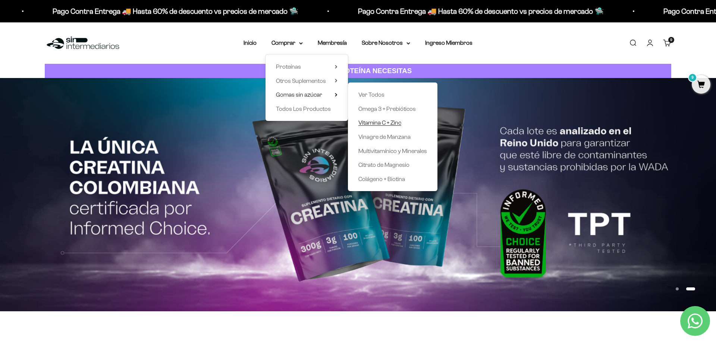
click at [378, 122] on span "Vitamina C + Zinc" at bounding box center [379, 122] width 43 height 6
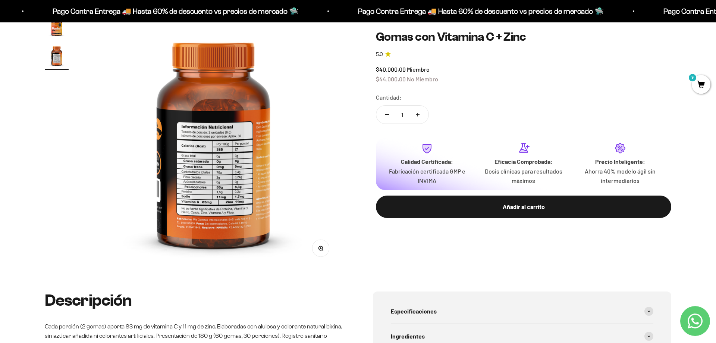
scroll to position [41, 0]
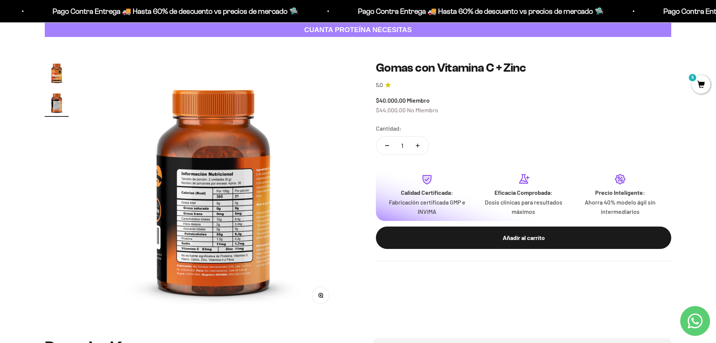
click at [63, 73] on img "Ir al artículo 1" at bounding box center [57, 73] width 24 height 24
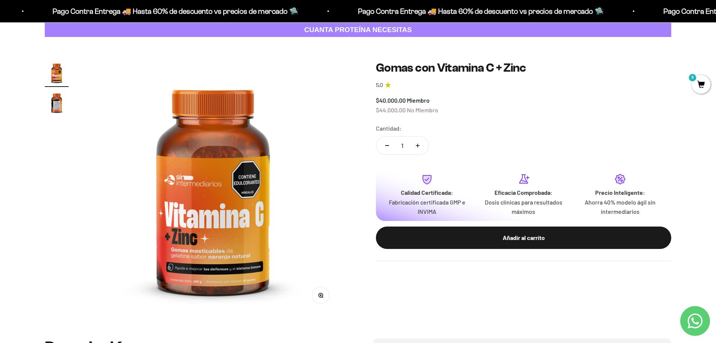
scroll to position [0, 0]
click at [55, 90] on page-dots at bounding box center [57, 89] width 24 height 56
click at [54, 96] on img "Ir al artículo 2" at bounding box center [57, 103] width 24 height 24
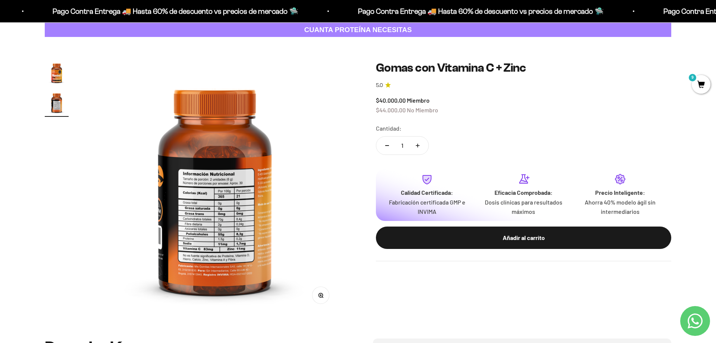
scroll to position [0, 263]
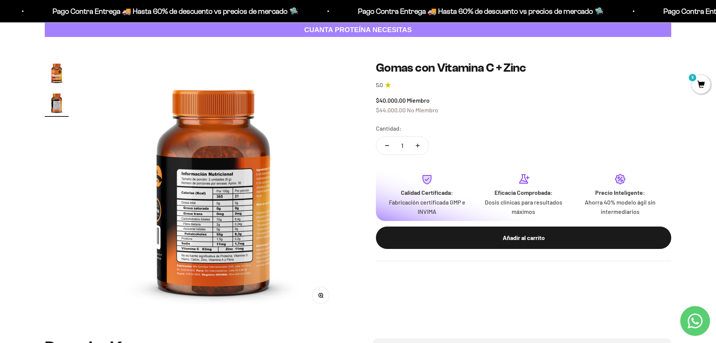
click at [55, 77] on img "Ir al artículo 1" at bounding box center [57, 73] width 24 height 24
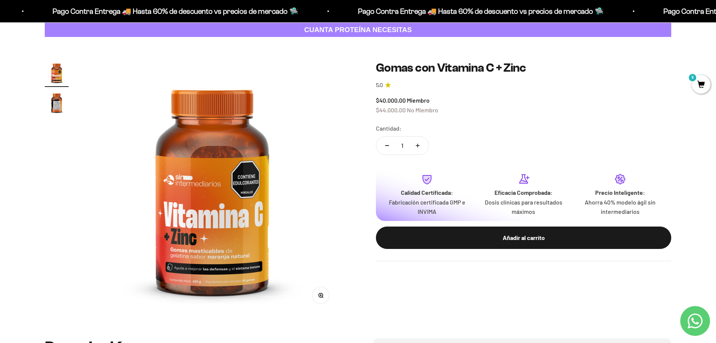
scroll to position [0, 0]
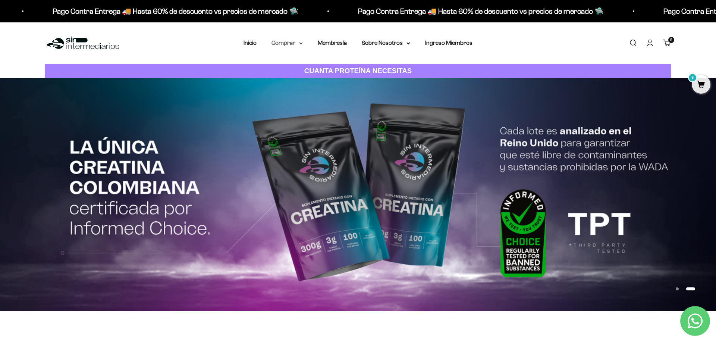
click at [289, 43] on summary "Comprar" at bounding box center [287, 43] width 31 height 10
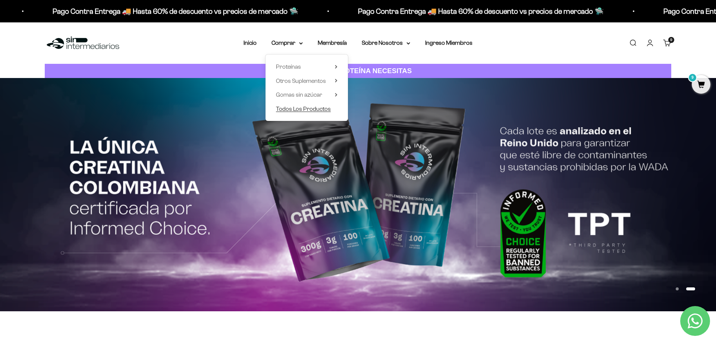
click at [299, 107] on span "Todos Los Productos" at bounding box center [303, 109] width 55 height 6
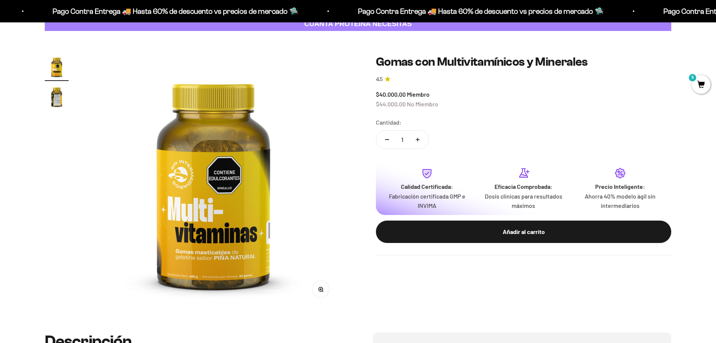
scroll to position [38, 0]
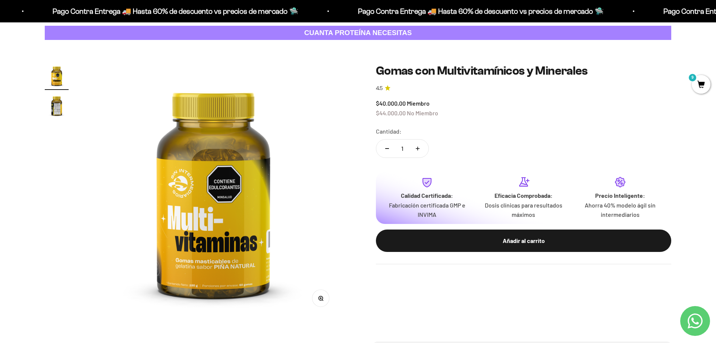
click at [57, 109] on img "Ir al artículo 2" at bounding box center [57, 106] width 24 height 24
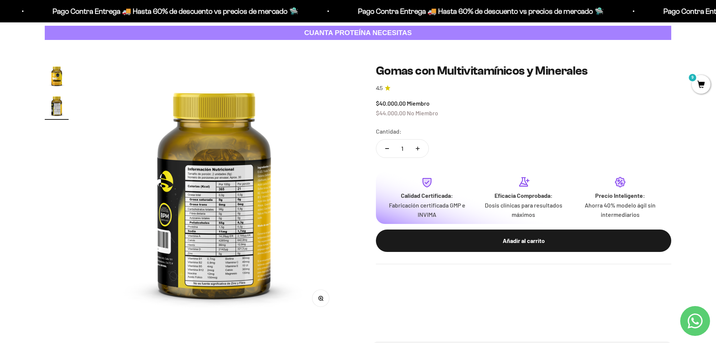
scroll to position [0, 263]
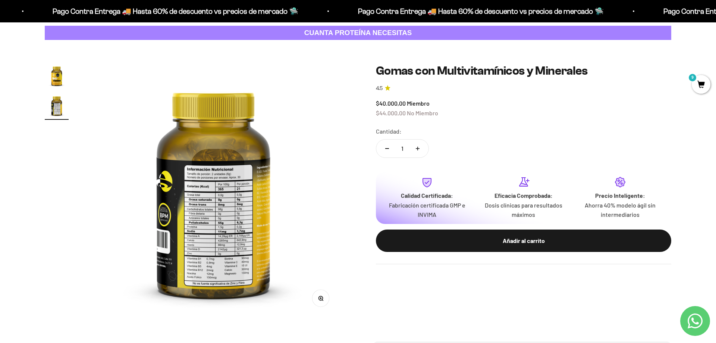
click at [219, 179] on img at bounding box center [214, 191] width 254 height 254
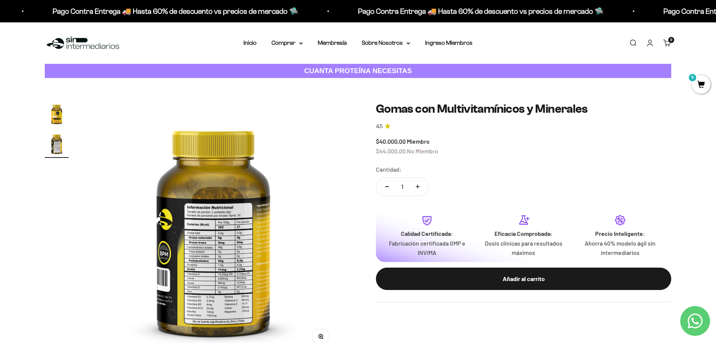
click at [102, 45] on img at bounding box center [83, 43] width 76 height 16
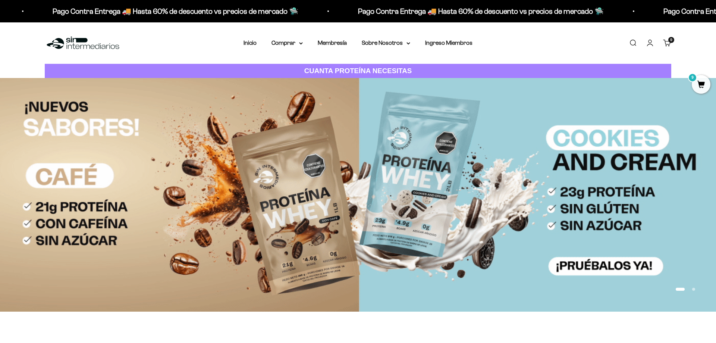
scroll to position [419, 0]
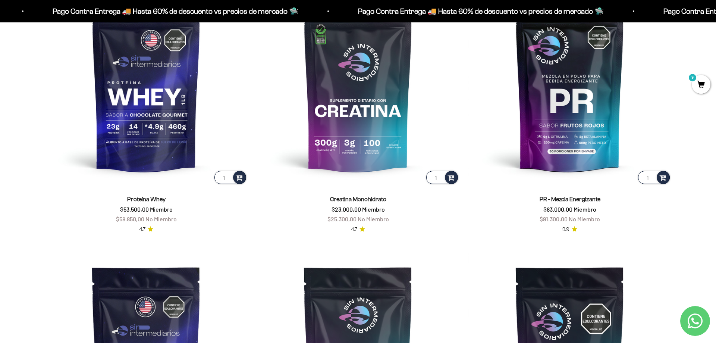
drag, startPoint x: 548, startPoint y: 211, endPoint x: 561, endPoint y: 209, distance: 13.9
click at [561, 209] on span "$83.000,00" at bounding box center [557, 209] width 29 height 7
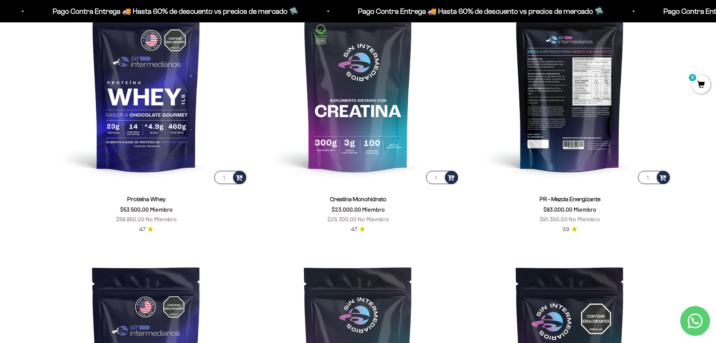
click at [585, 149] on img at bounding box center [569, 83] width 203 height 203
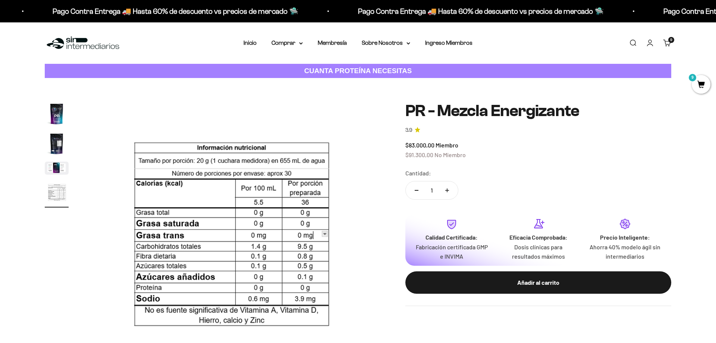
click at [90, 51] on div "Menú [GEOGRAPHIC_DATA] Inicio Comprar Proteínas Ver Todos Whey Iso Vegan Pancak…" at bounding box center [358, 42] width 716 height 41
click at [693, 82] on mark "9" at bounding box center [692, 77] width 9 height 9
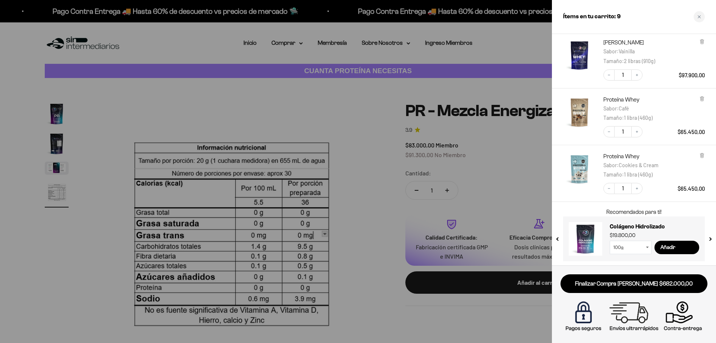
scroll to position [241, 0]
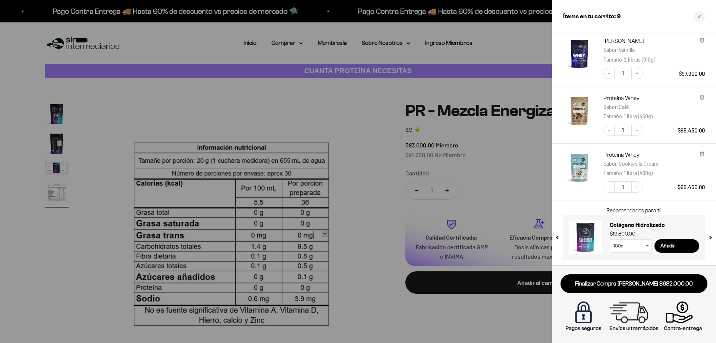
click at [396, 238] on div at bounding box center [358, 171] width 716 height 343
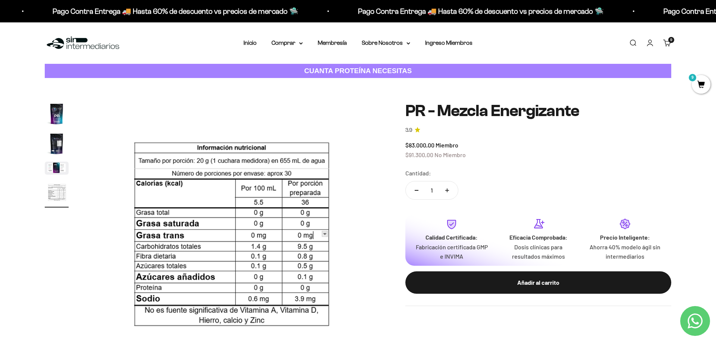
click at [700, 84] on span "9" at bounding box center [701, 84] width 19 height 19
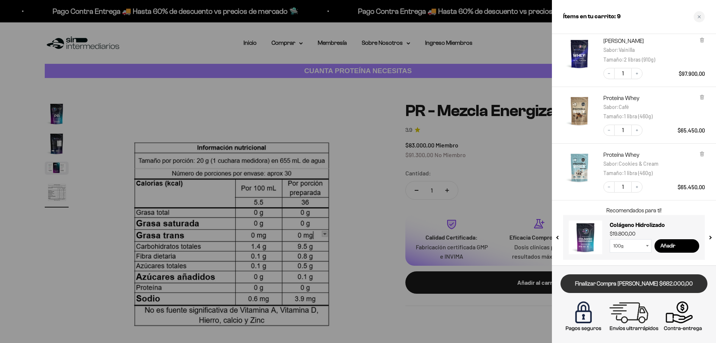
click at [646, 283] on link "Finalizar Compra [PERSON_NAME] $682.000,00" at bounding box center [634, 283] width 147 height 19
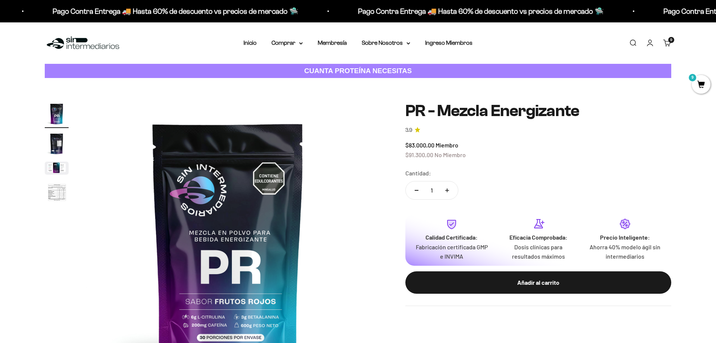
click at [338, 46] on li "Membresía" at bounding box center [332, 43] width 29 height 10
click at [332, 43] on link "Membresía" at bounding box center [332, 43] width 29 height 6
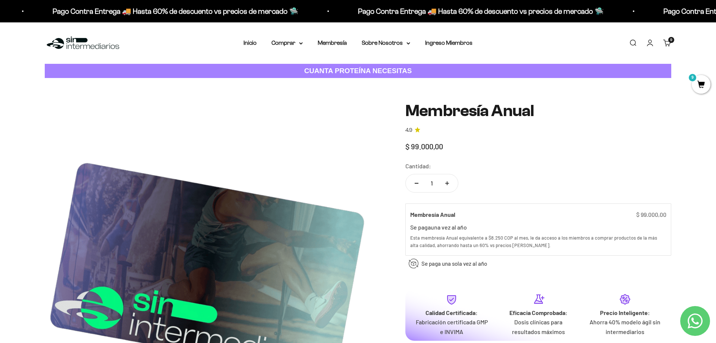
click at [94, 46] on img at bounding box center [83, 43] width 76 height 16
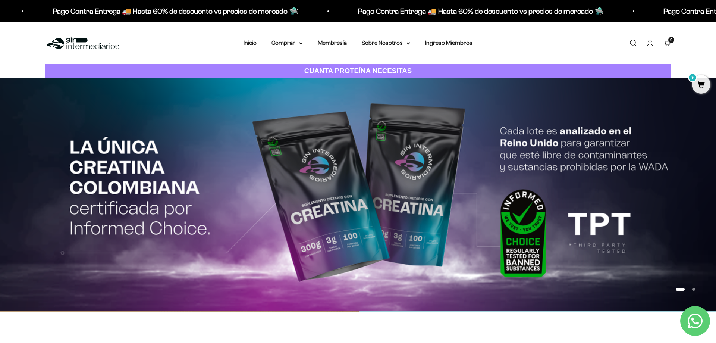
click at [677, 289] on button "Ir al artículo 1" at bounding box center [680, 289] width 9 height 3
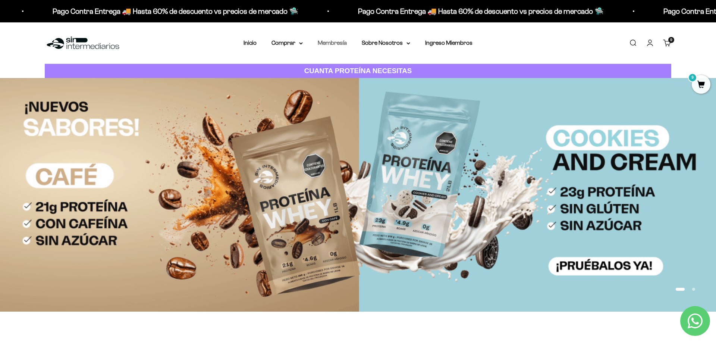
click at [333, 42] on link "Membresía" at bounding box center [332, 43] width 29 height 6
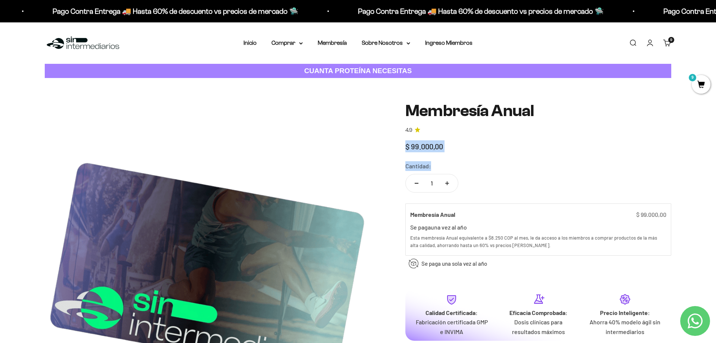
click at [560, 165] on safe-sticky "Membresía Anual 4.9 $ 99.000,00 Calidad de líder, precio inteligente. ¿Cómo lo …" at bounding box center [538, 241] width 266 height 279
click at [560, 165] on div "Cantidad: 1" at bounding box center [538, 177] width 266 height 33
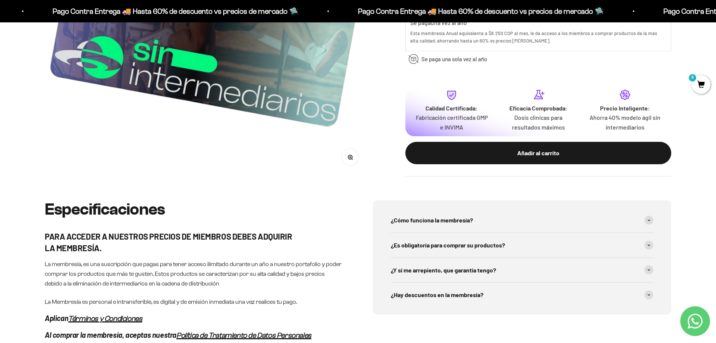
scroll to position [266, 0]
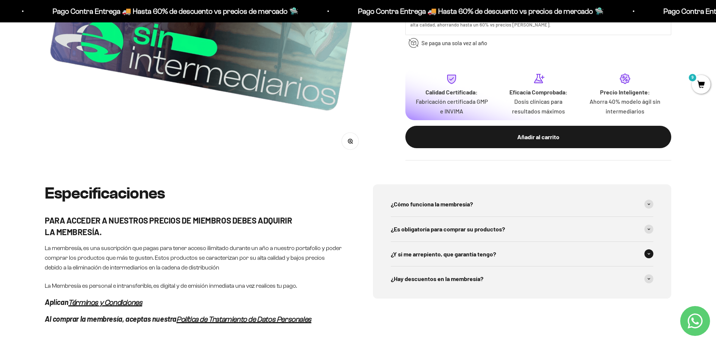
click at [563, 258] on div "¿Y si me arrepiento, que garantía tengo?" at bounding box center [522, 254] width 263 height 25
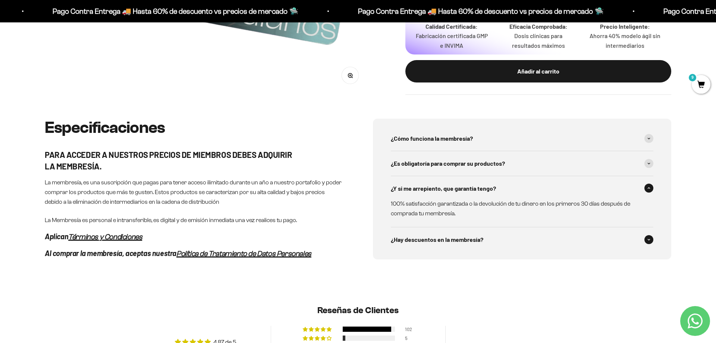
scroll to position [342, 0]
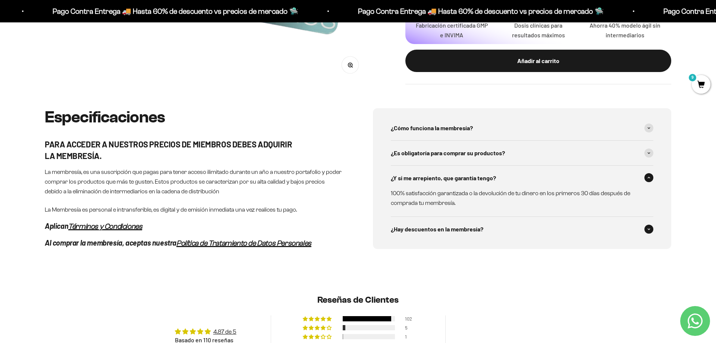
click at [531, 228] on div "¿Hay descuentos en la membresía?" at bounding box center [522, 229] width 263 height 25
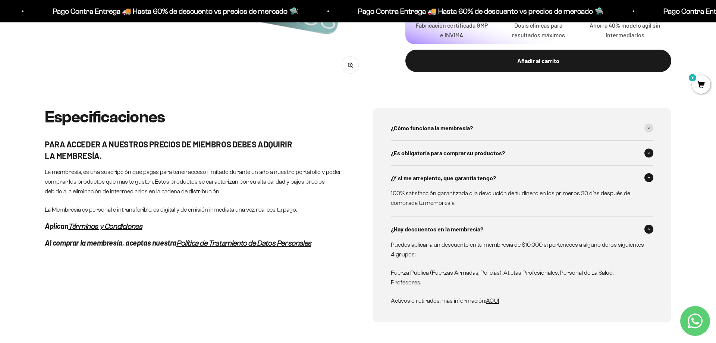
click at [519, 156] on div "¿Es obligatoría para comprar su productos?" at bounding box center [522, 153] width 263 height 25
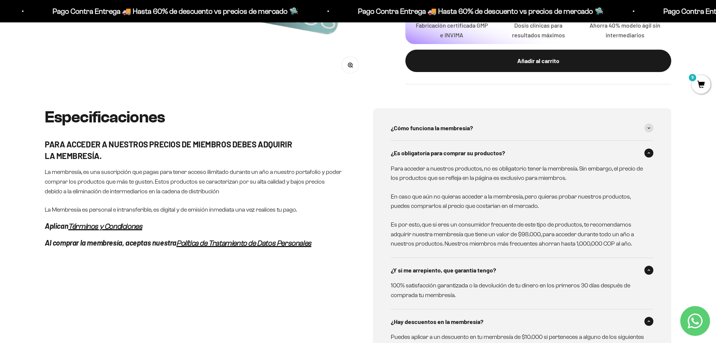
click at [520, 156] on div "¿Es obligatoría para comprar su productos?" at bounding box center [522, 153] width 263 height 25
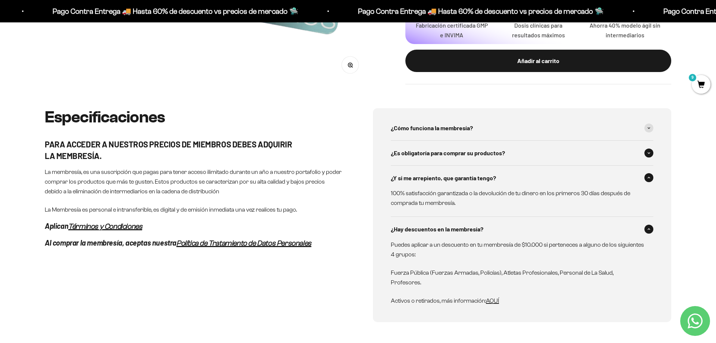
click at [520, 156] on div "¿Es obligatoría para comprar su productos?" at bounding box center [522, 153] width 263 height 25
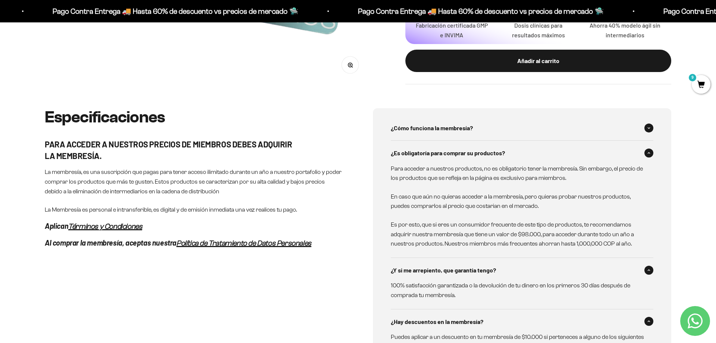
click at [520, 134] on div "¿Cómo funciona la membresía?" at bounding box center [522, 128] width 263 height 25
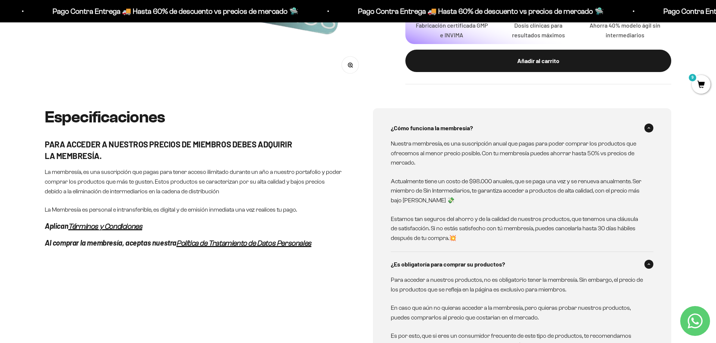
click at [521, 134] on div "¿Cómo funciona la membresía?" at bounding box center [522, 128] width 263 height 25
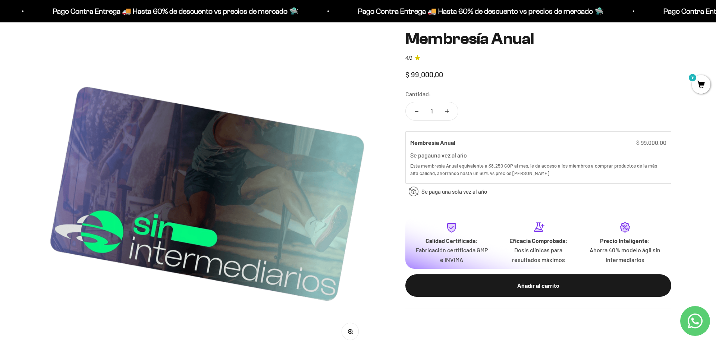
scroll to position [0, 0]
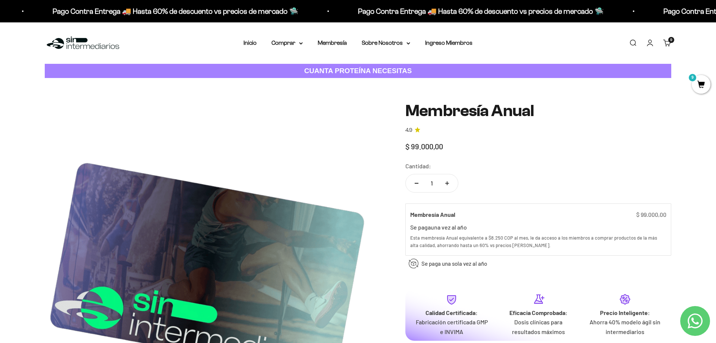
click at [705, 81] on span "9" at bounding box center [701, 84] width 19 height 19
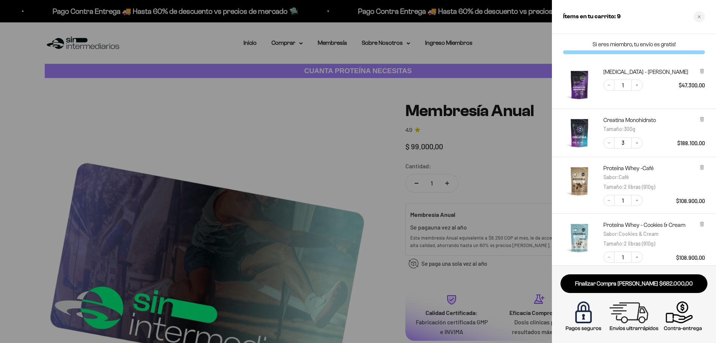
click at [505, 170] on div at bounding box center [358, 171] width 716 height 343
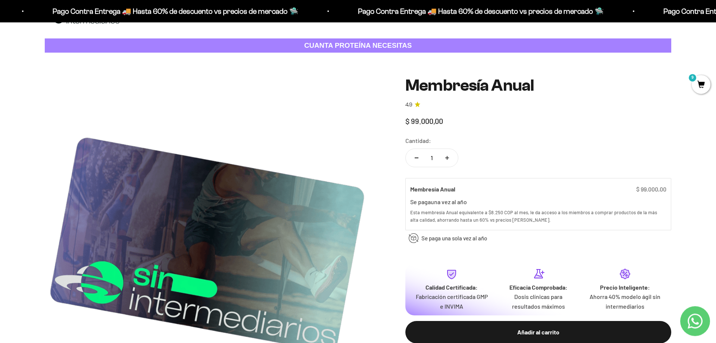
scroll to position [38, 0]
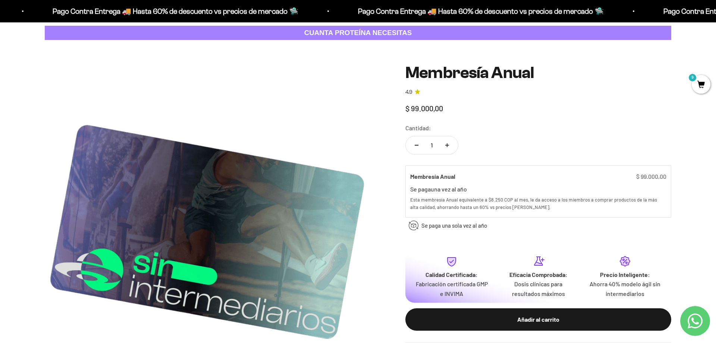
click at [699, 84] on span "9" at bounding box center [701, 84] width 19 height 19
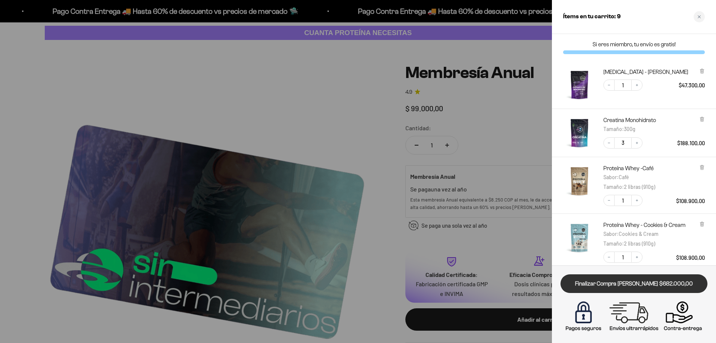
click at [652, 282] on link "Finalizar Compra [PERSON_NAME] $682.000,00" at bounding box center [634, 283] width 147 height 19
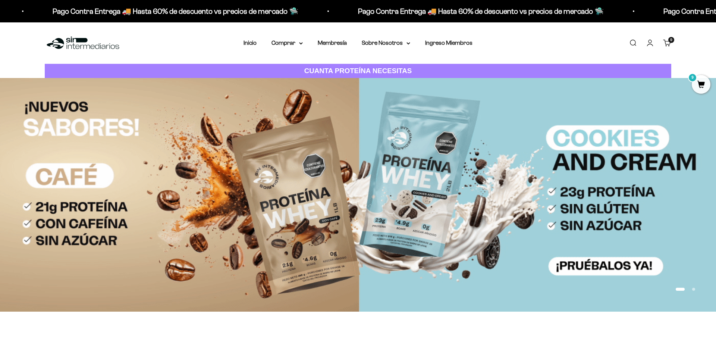
click at [294, 44] on summary "Comprar" at bounding box center [287, 43] width 31 height 10
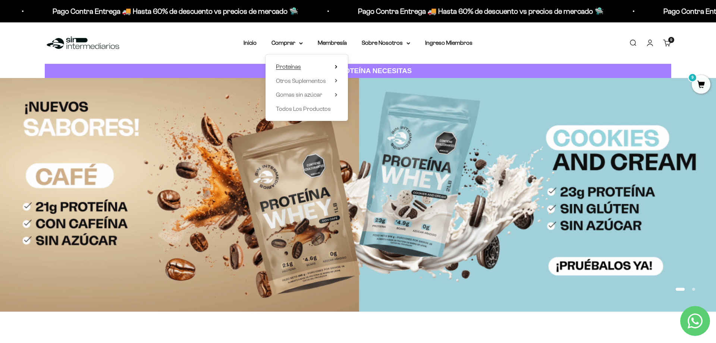
click at [287, 65] on span "Proteínas" at bounding box center [288, 66] width 25 height 6
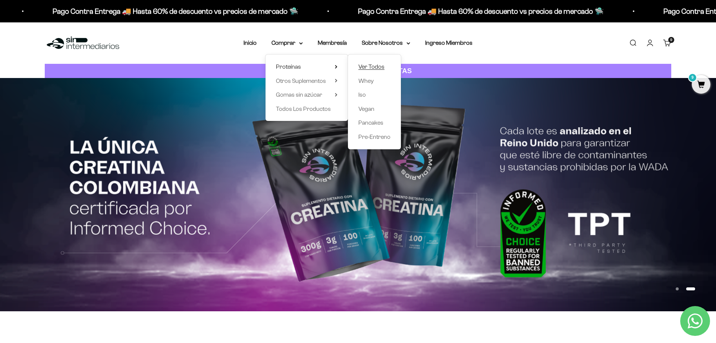
click at [365, 65] on span "Ver Todos" at bounding box center [371, 66] width 26 height 6
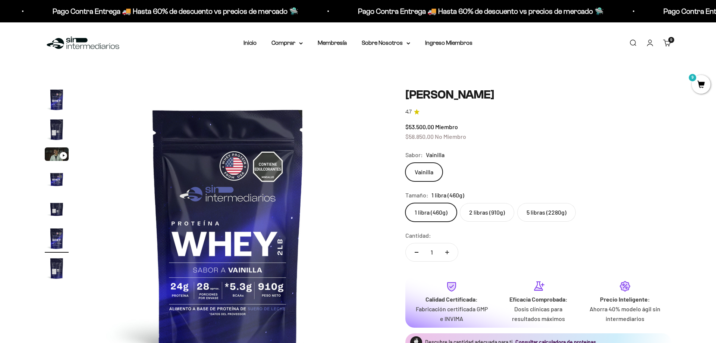
scroll to position [0, 1461]
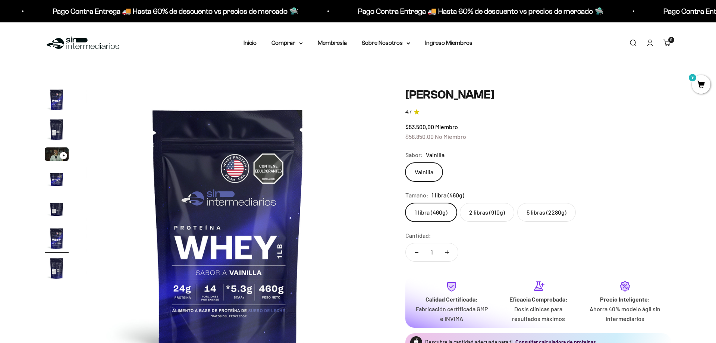
click at [486, 217] on label "2 libras (910g)" at bounding box center [487, 212] width 54 height 19
click at [405, 203] on input "2 libras (910g)" at bounding box center [405, 203] width 0 height 0
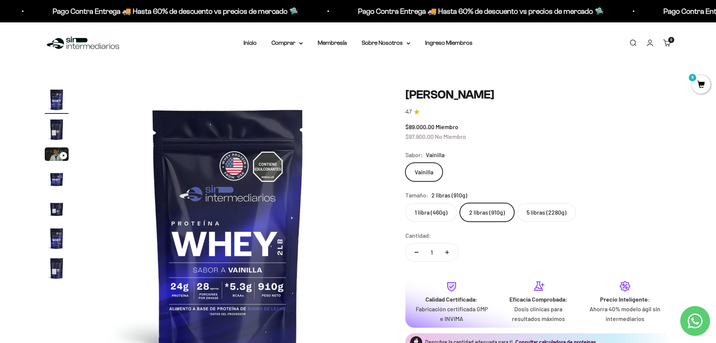
click at [486, 159] on div "Sabor: [PERSON_NAME]" at bounding box center [538, 155] width 266 height 10
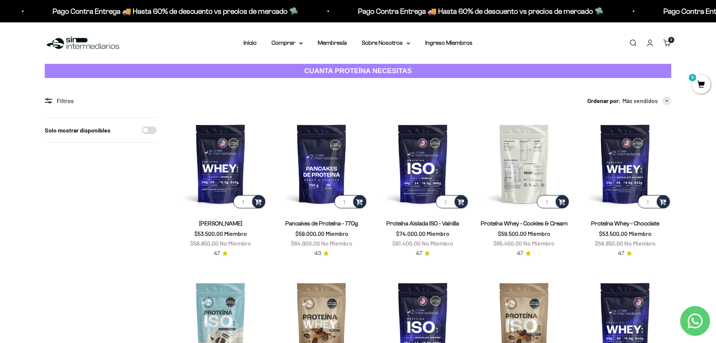
click at [527, 162] on img at bounding box center [524, 163] width 92 height 92
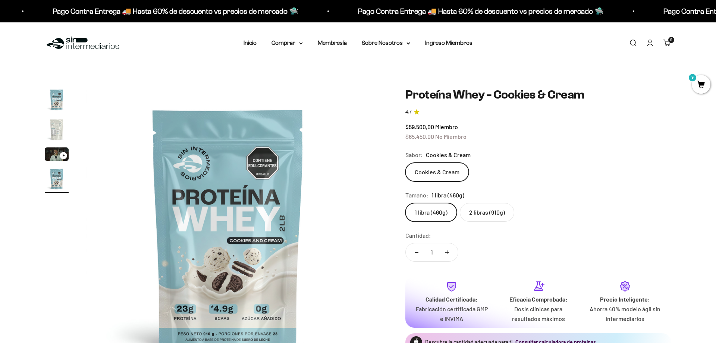
scroll to position [0, 876]
click at [486, 208] on label "2 libras (910g)" at bounding box center [487, 212] width 54 height 19
click at [405, 203] on input "2 libras (910g)" at bounding box center [405, 203] width 0 height 0
click at [495, 125] on div "$99.000,00 Miembro $108.900,00 No Miembro" at bounding box center [538, 131] width 266 height 19
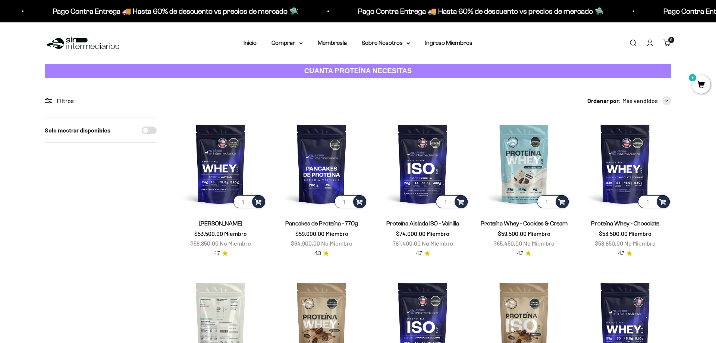
scroll to position [152, 0]
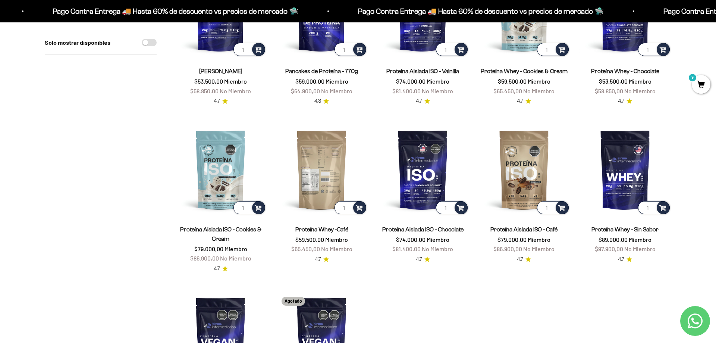
click at [317, 184] on img at bounding box center [322, 169] width 92 height 92
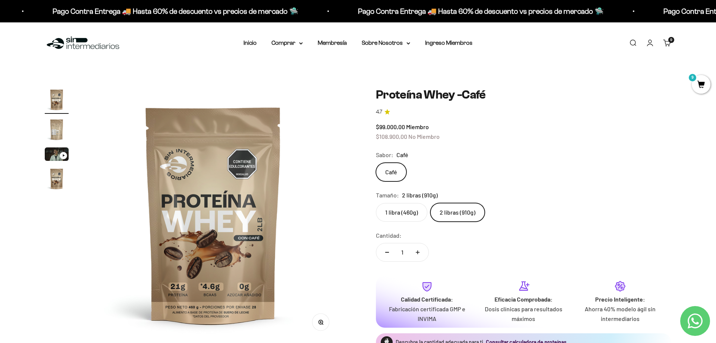
click at [452, 124] on div "$99.000,00 Miembro $108.900,00 No Miembro" at bounding box center [523, 131] width 295 height 19
click at [286, 44] on summary "Comprar" at bounding box center [287, 43] width 31 height 10
click at [300, 110] on span "Todos Los Productos" at bounding box center [303, 109] width 55 height 6
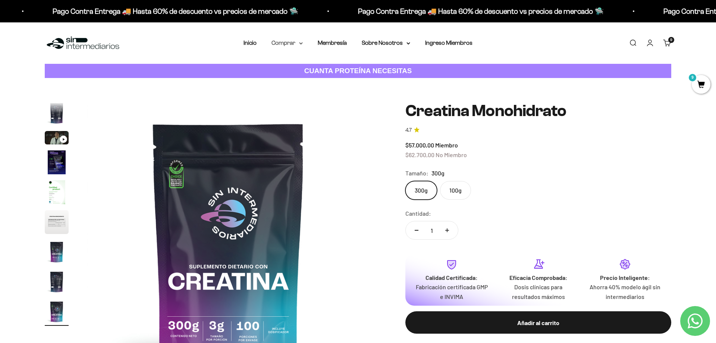
click at [273, 45] on summary "Comprar" at bounding box center [287, 43] width 31 height 10
click at [289, 68] on span "Proteínas" at bounding box center [288, 66] width 25 height 6
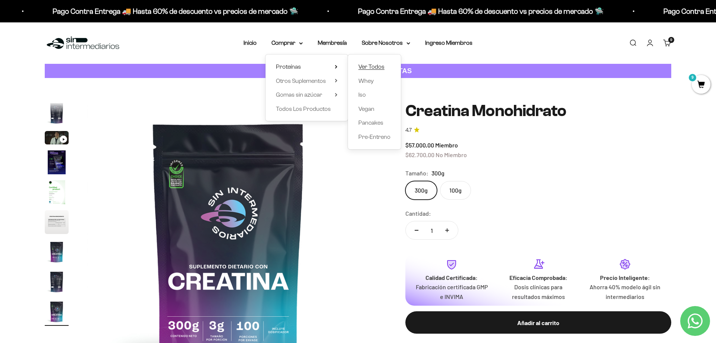
click at [370, 64] on span "Ver Todos" at bounding box center [371, 66] width 26 height 6
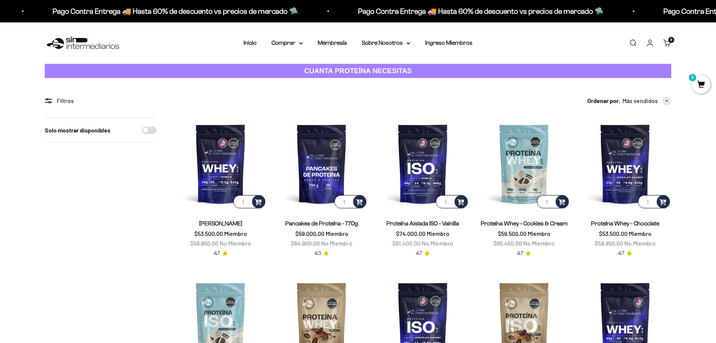
scroll to position [76, 0]
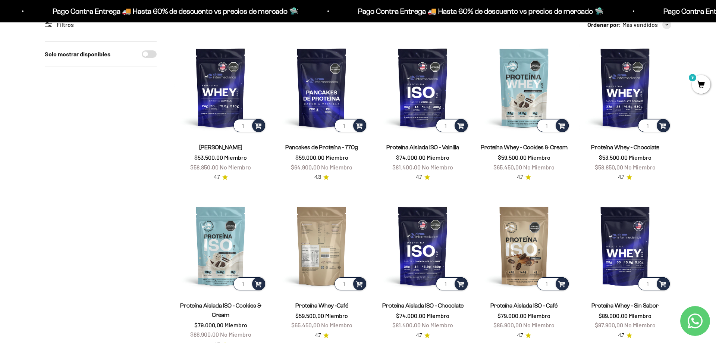
click at [338, 256] on img at bounding box center [322, 246] width 92 height 92
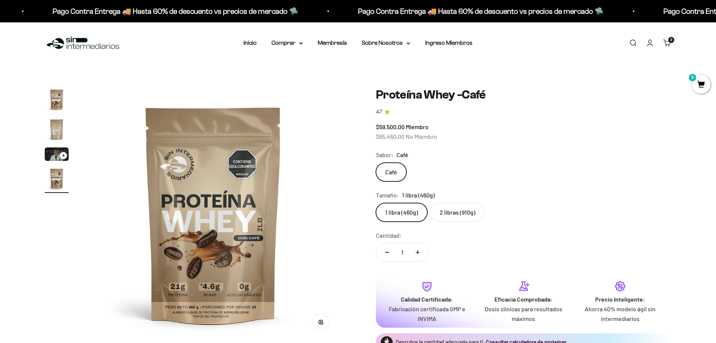
scroll to position [0, 788]
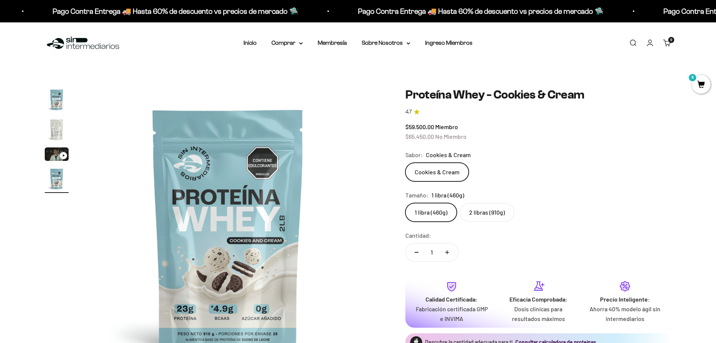
scroll to position [0, 876]
